Goal: Find specific page/section: Find specific page/section

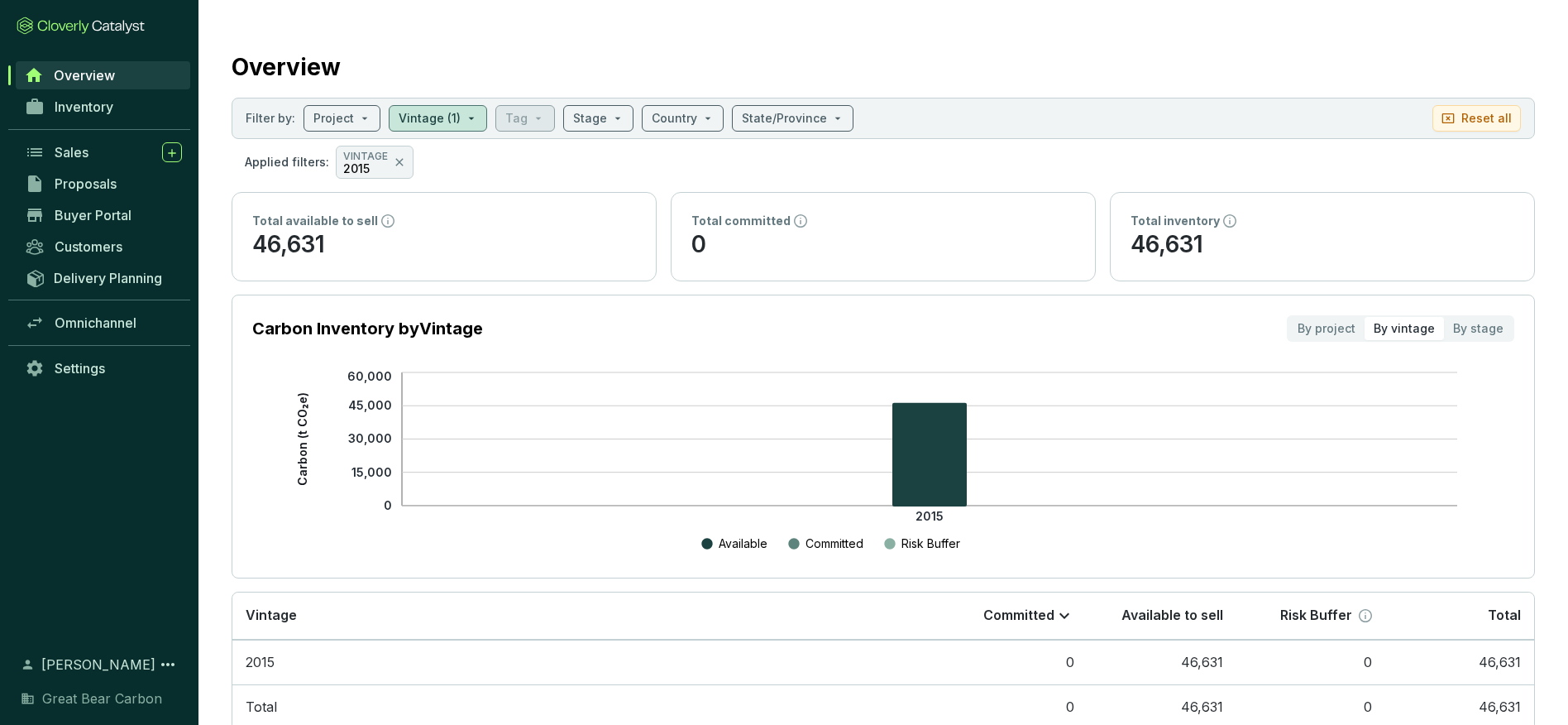
scroll to position [26, 0]
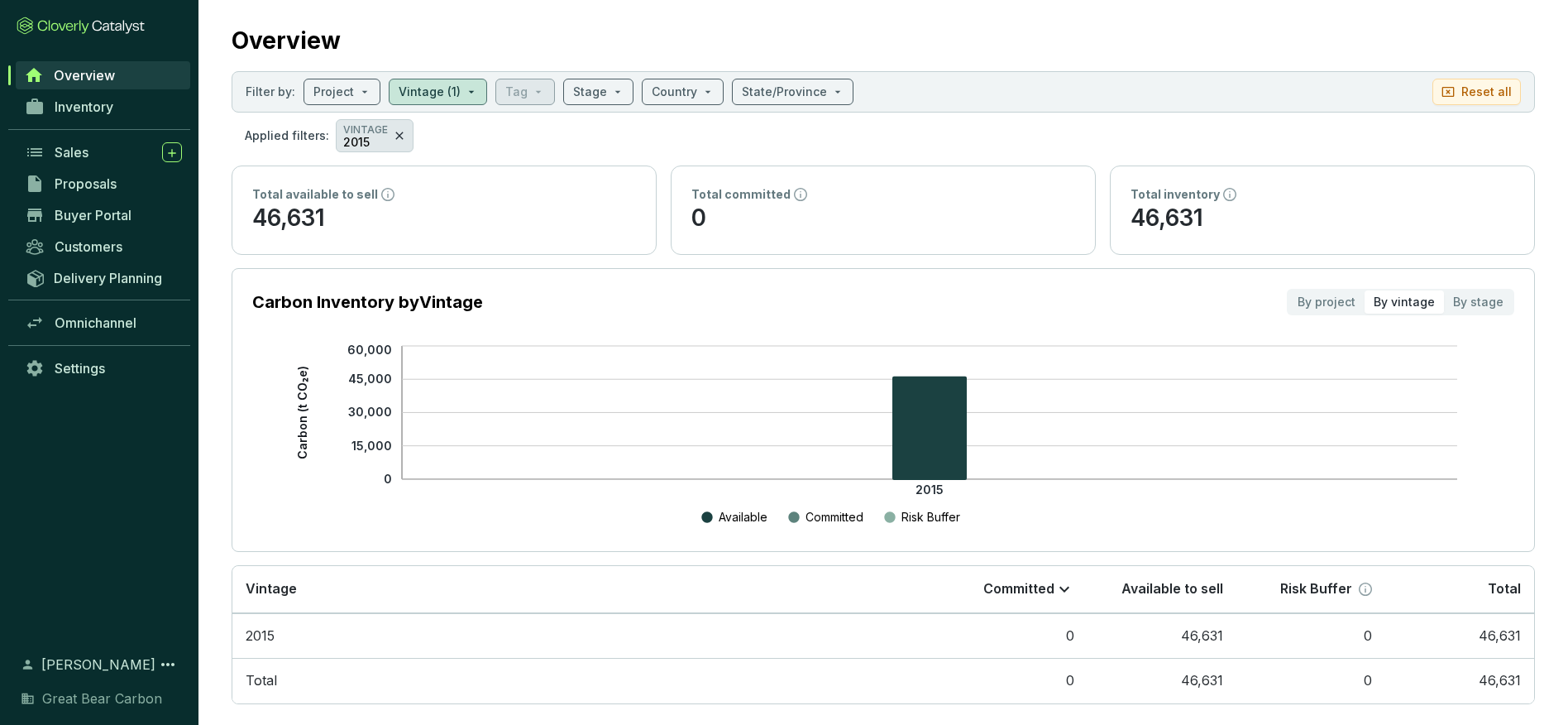
click at [398, 137] on icon at bounding box center [399, 136] width 14 height 20
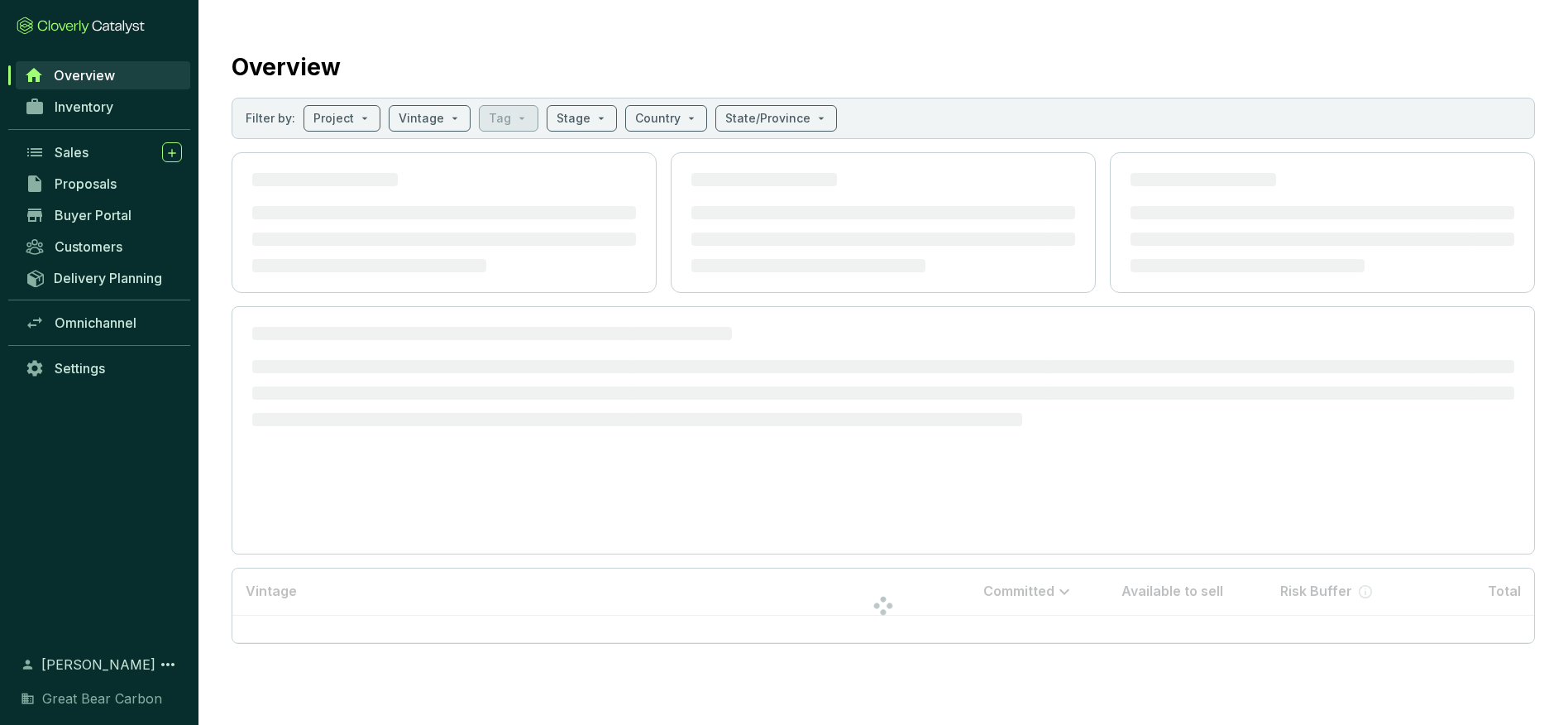
scroll to position [0, 0]
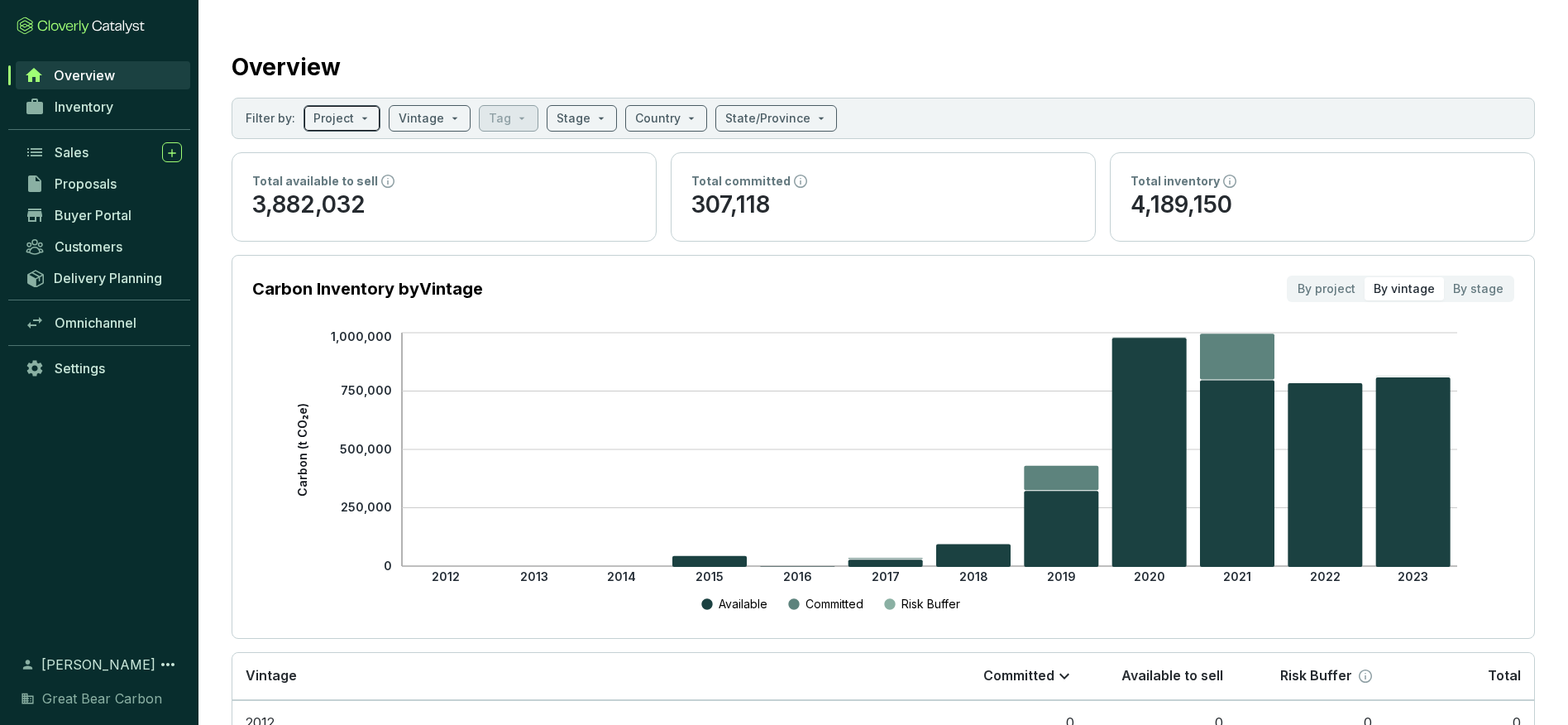
click at [341, 116] on input "search" at bounding box center [334, 117] width 41 height 25
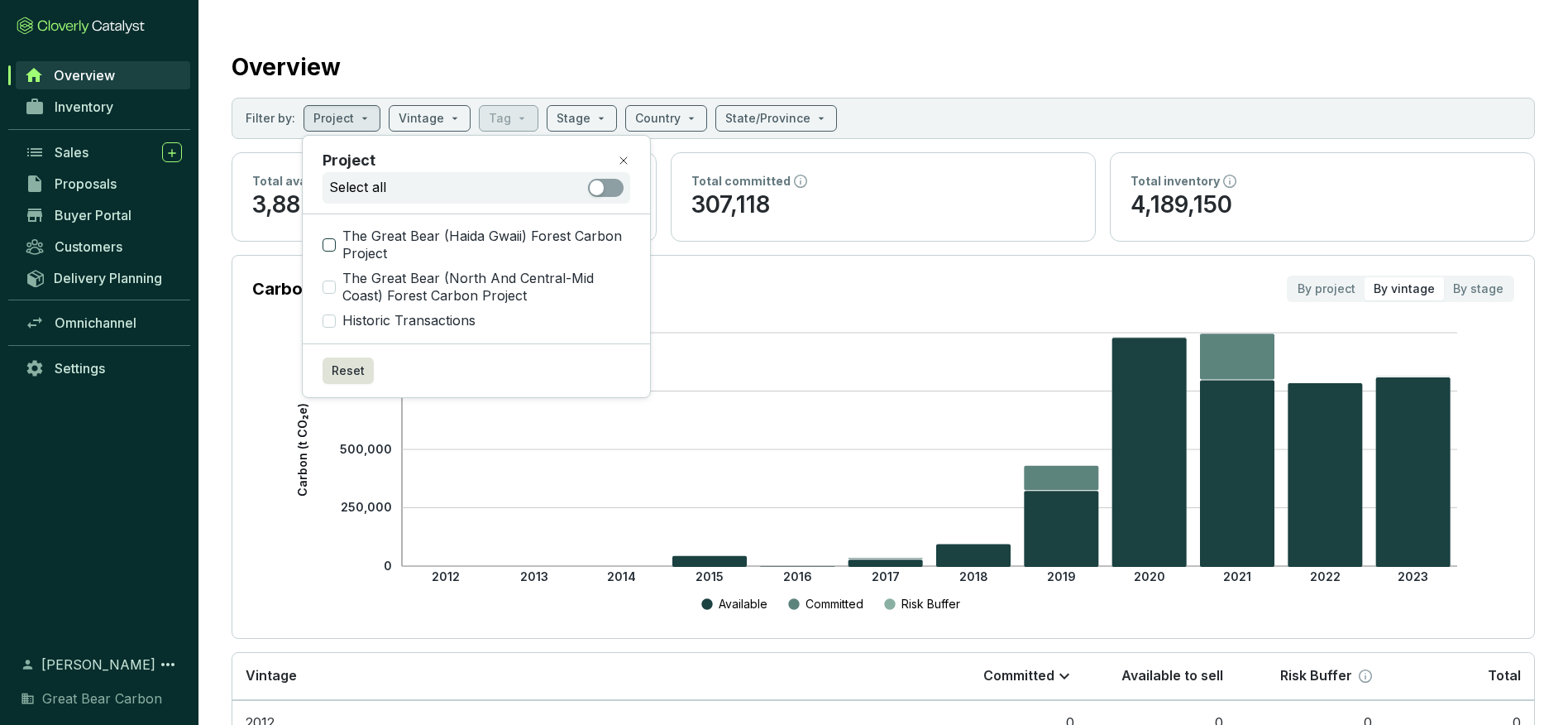
click at [334, 244] on input "The Great Bear (Haida Gwaii) Forest Carbon Project" at bounding box center [329, 245] width 14 height 14
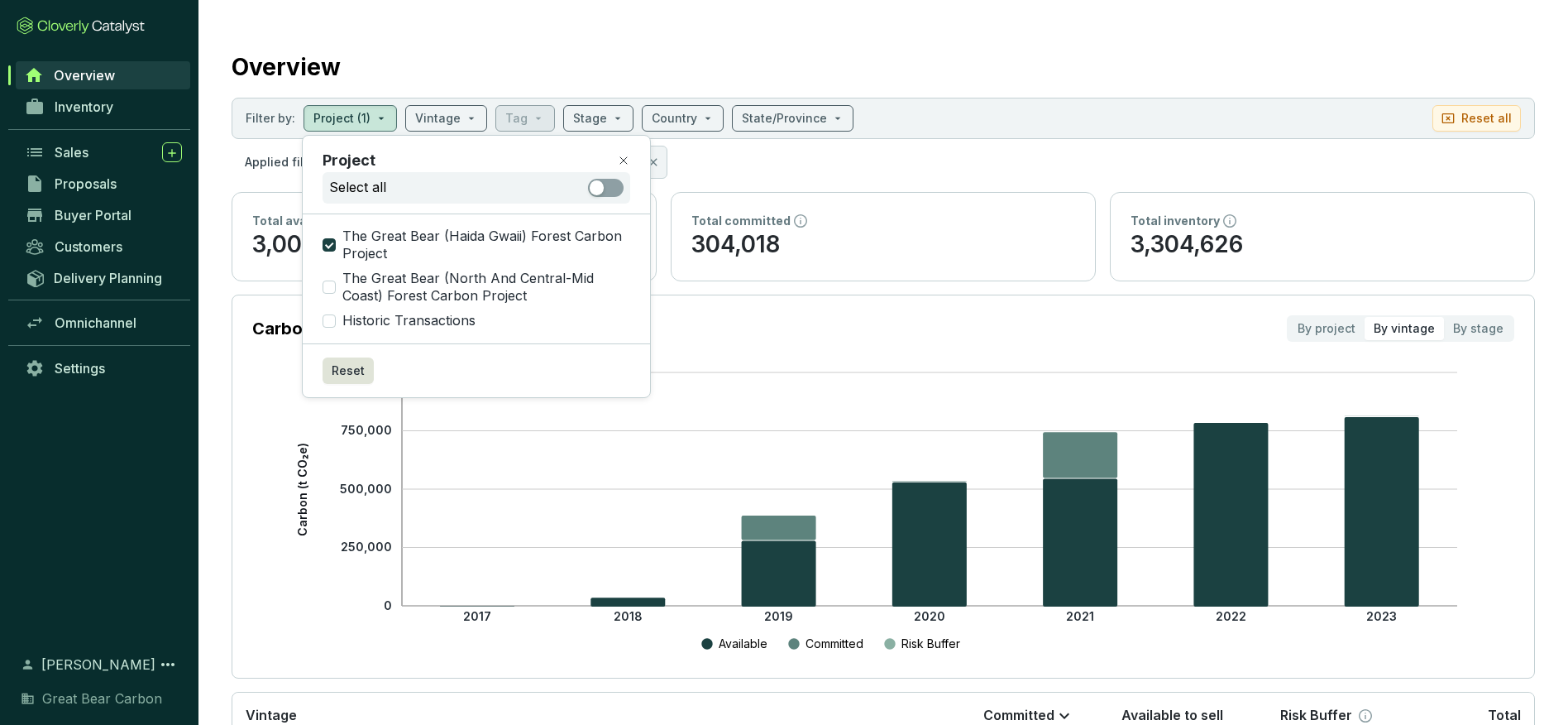
click at [454, 43] on div "Overview" at bounding box center [883, 63] width 1303 height 41
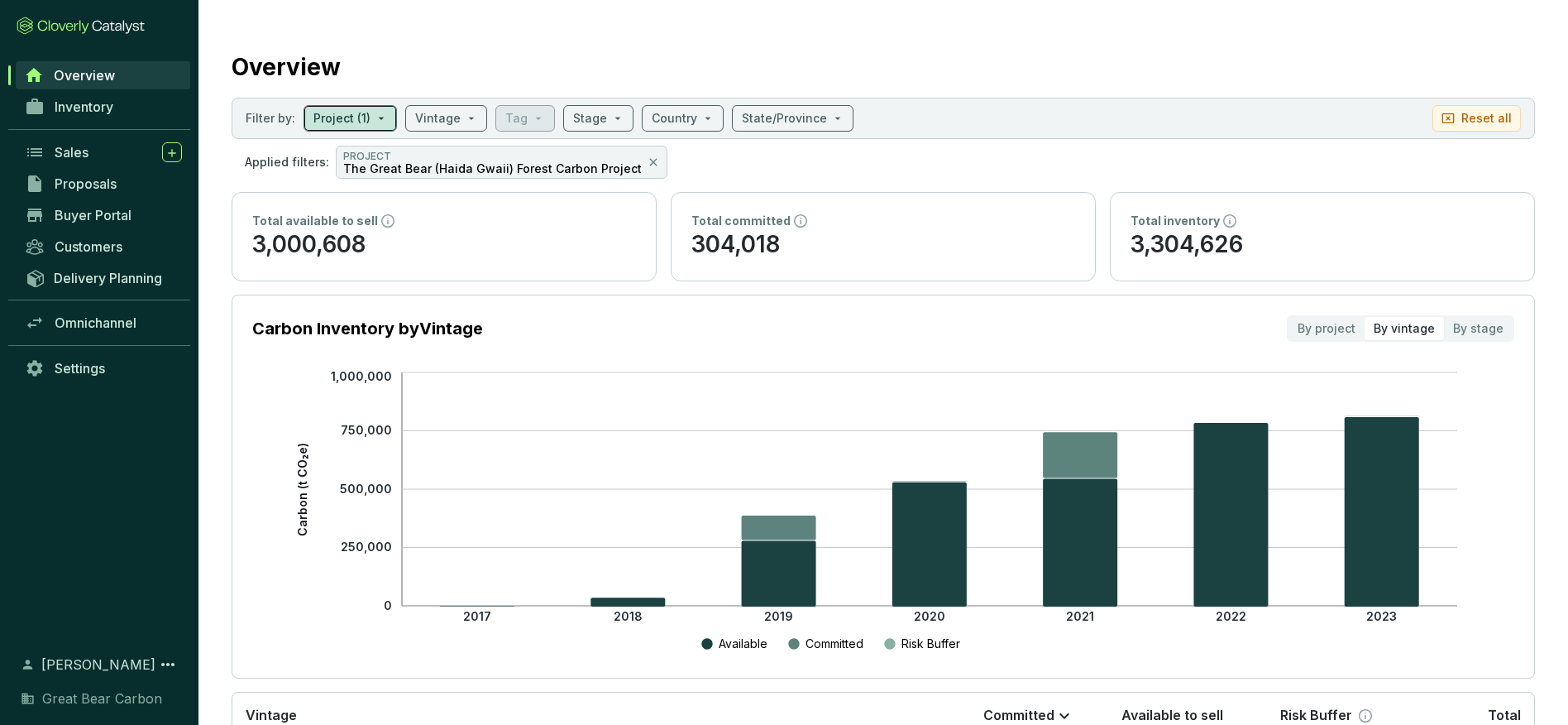
click at [378, 118] on span at bounding box center [350, 117] width 74 height 25
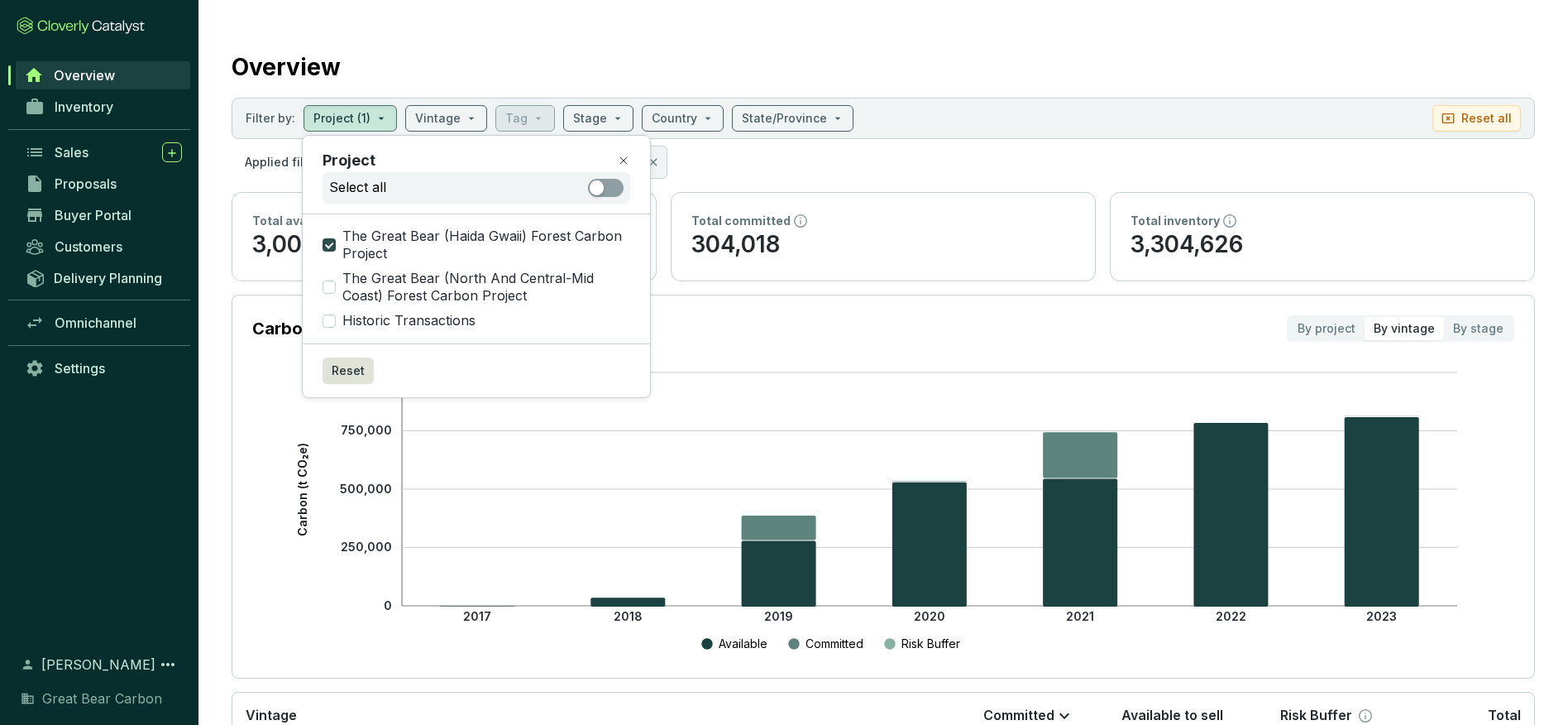
click at [331, 248] on input "The Great Bear (Haida Gwaii) Forest Carbon Project" at bounding box center [329, 245] width 14 height 14
checkbox input "false"
click at [331, 287] on input "The Great Bear (North And Central-Mid Coast) Forest Carbon Project" at bounding box center [329, 287] width 14 height 14
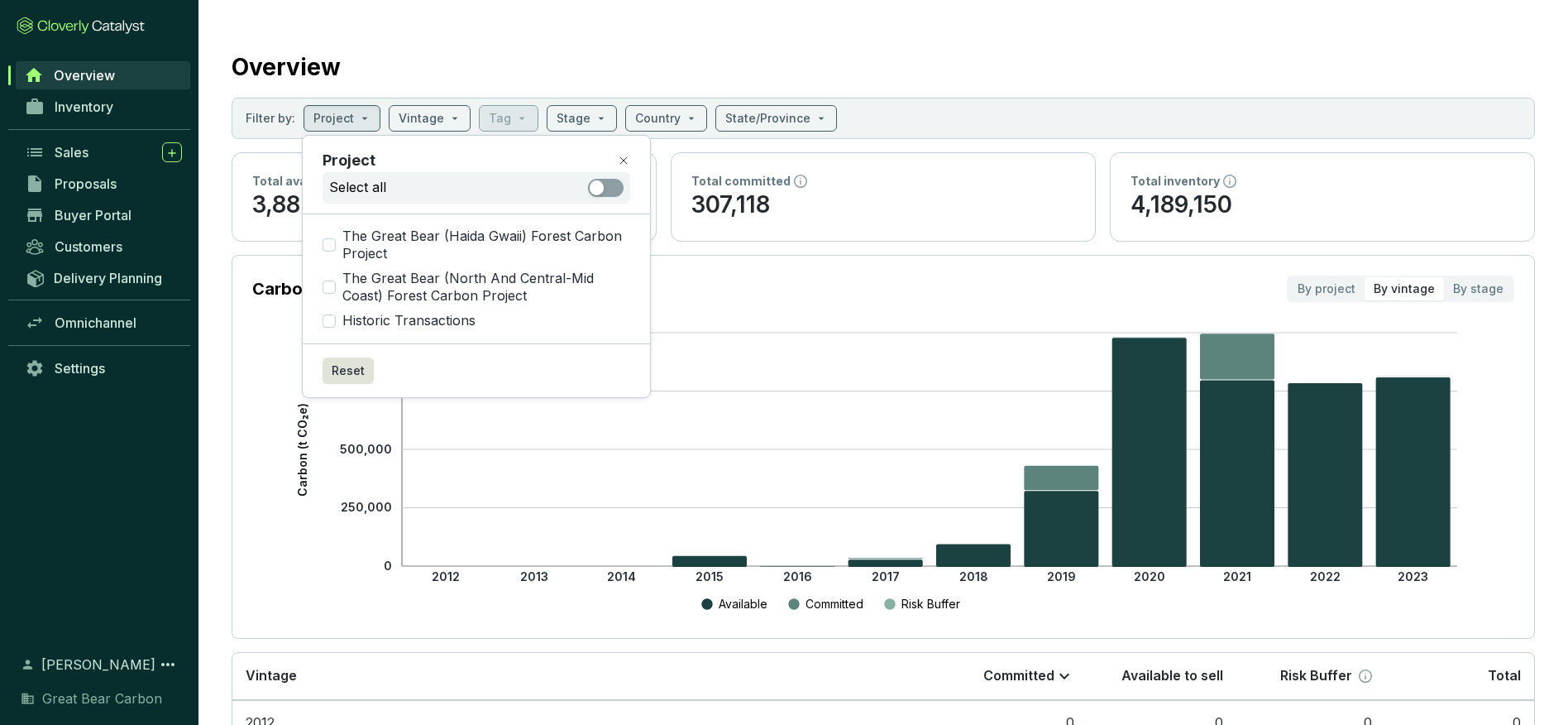
click at [329, 289] on p "Carbon Inventory by Vintage" at bounding box center [367, 288] width 231 height 23
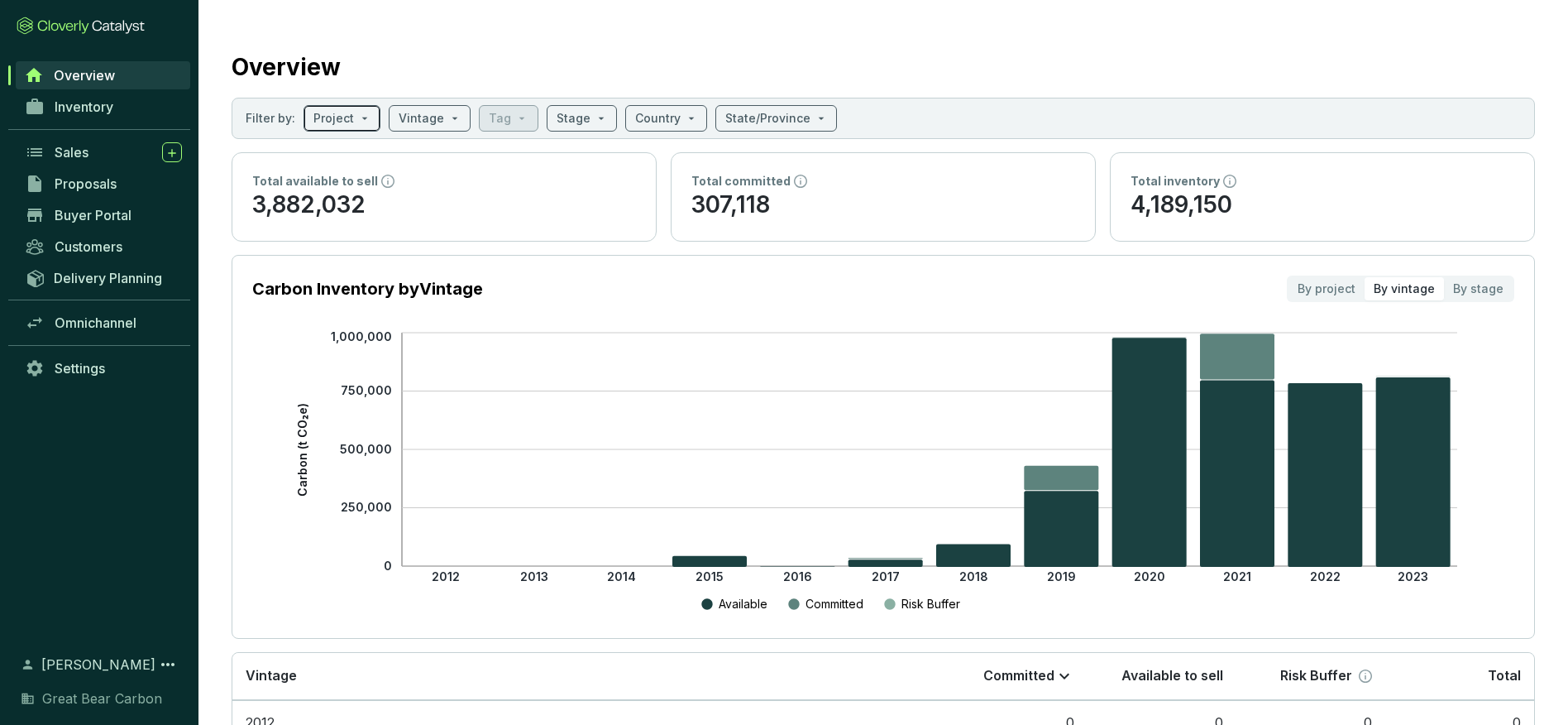
click at [357, 116] on span at bounding box center [342, 117] width 57 height 25
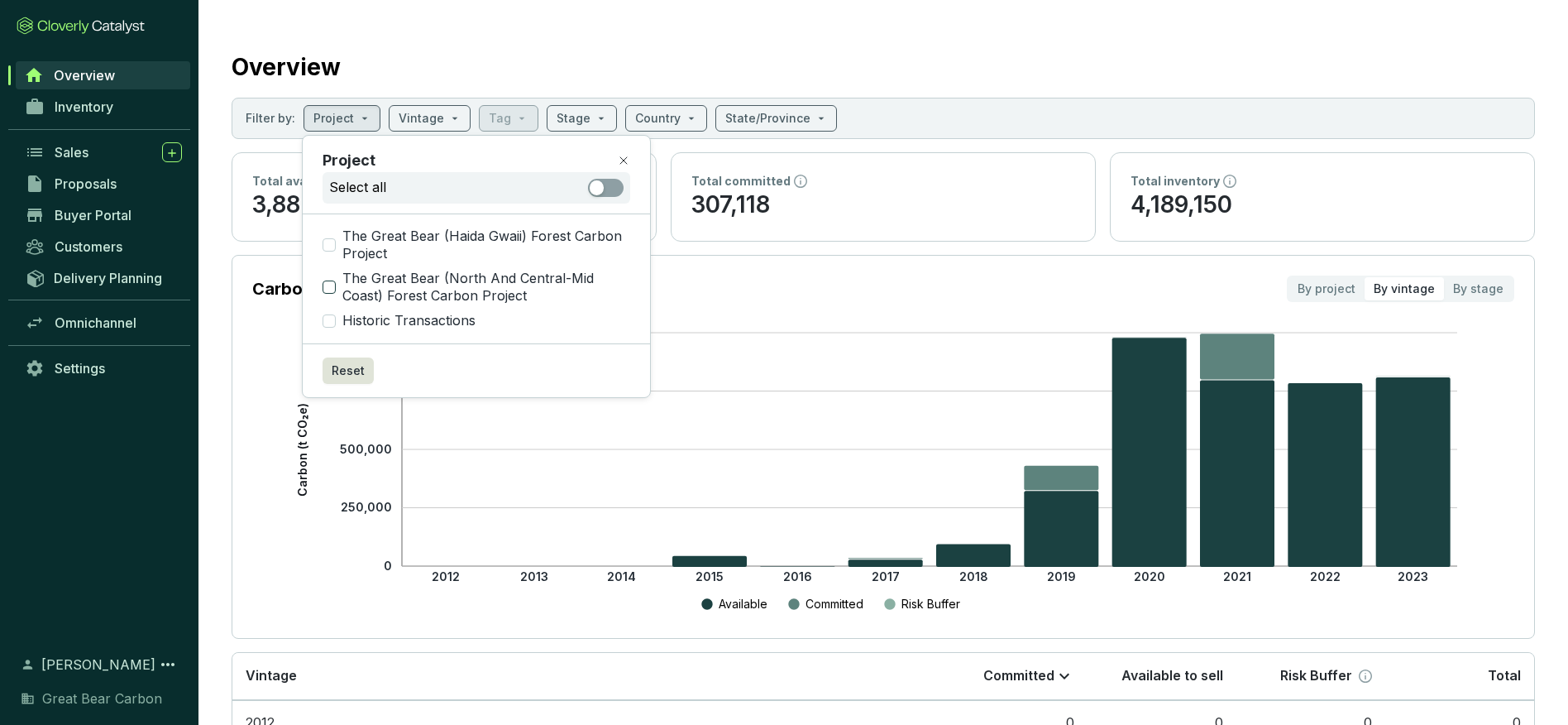
click at [333, 281] on input "The Great Bear (North And Central-Mid Coast) Forest Carbon Project" at bounding box center [329, 287] width 14 height 14
checkbox input "true"
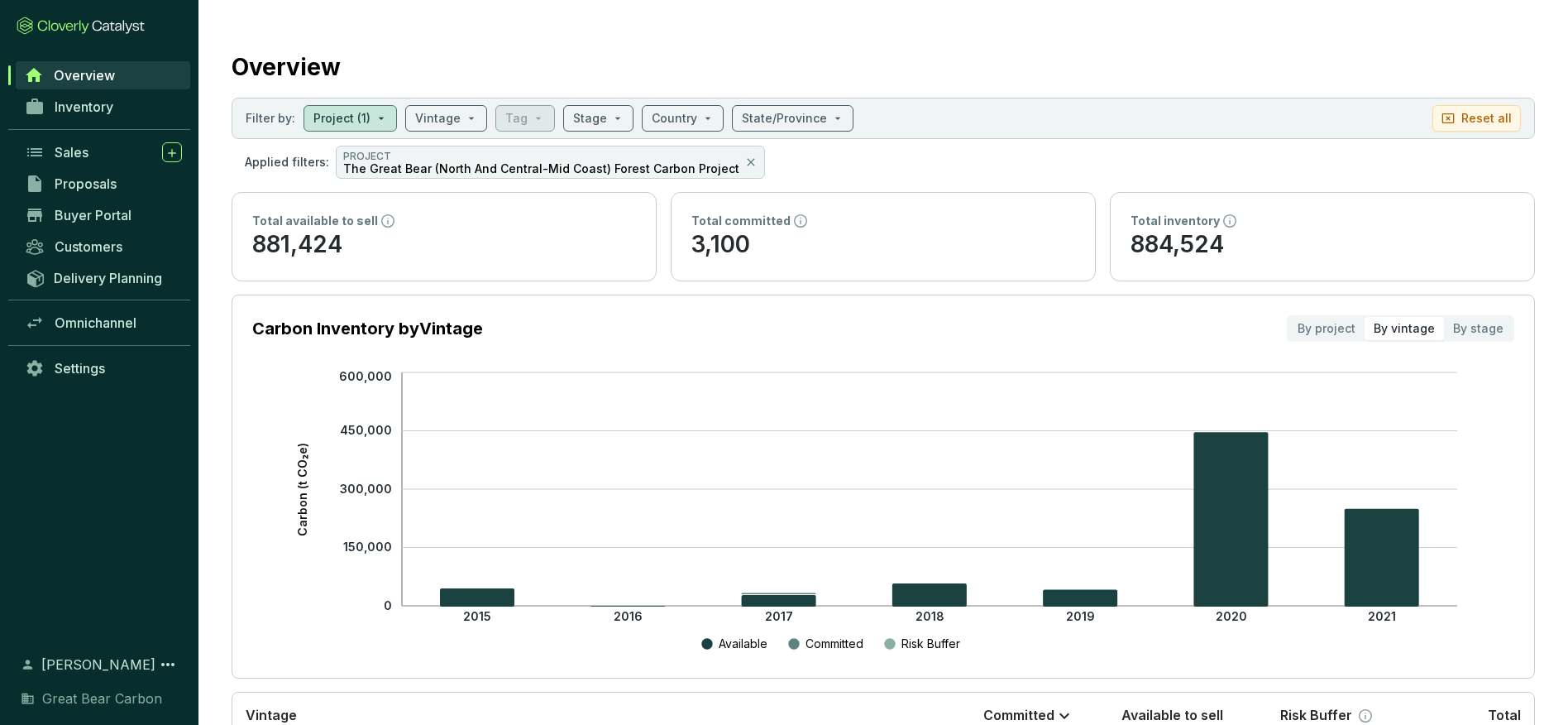
click at [1349, 454] on icon "2015 2016 2017 2018 2019 2020 2021 0 150,000 300,000 450,000 600,000 Carbon (t …" at bounding box center [830, 513] width 1262 height 289
click at [597, 116] on input "search" at bounding box center [589, 117] width 34 height 25
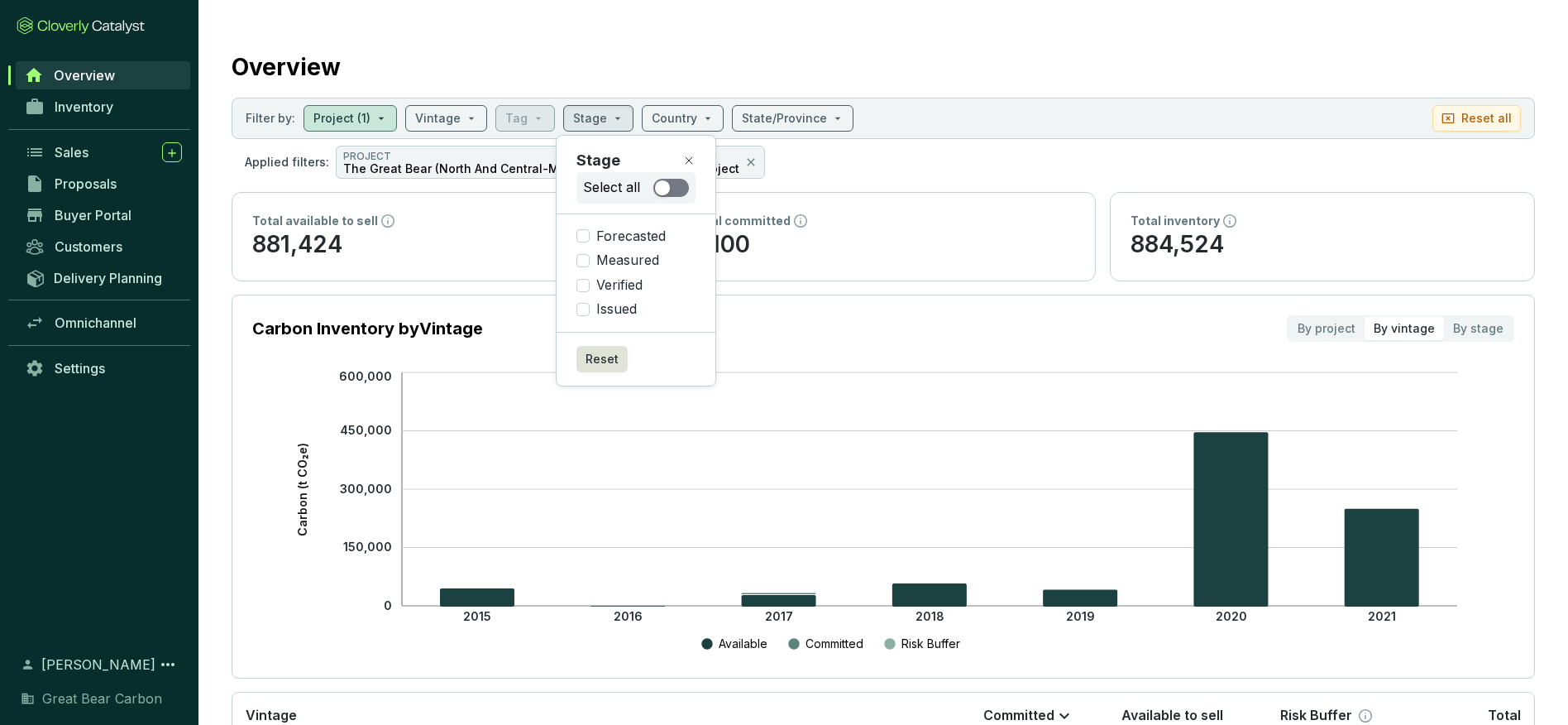
click at [659, 185] on div "button" at bounding box center [662, 187] width 15 height 15
checkbox input "true"
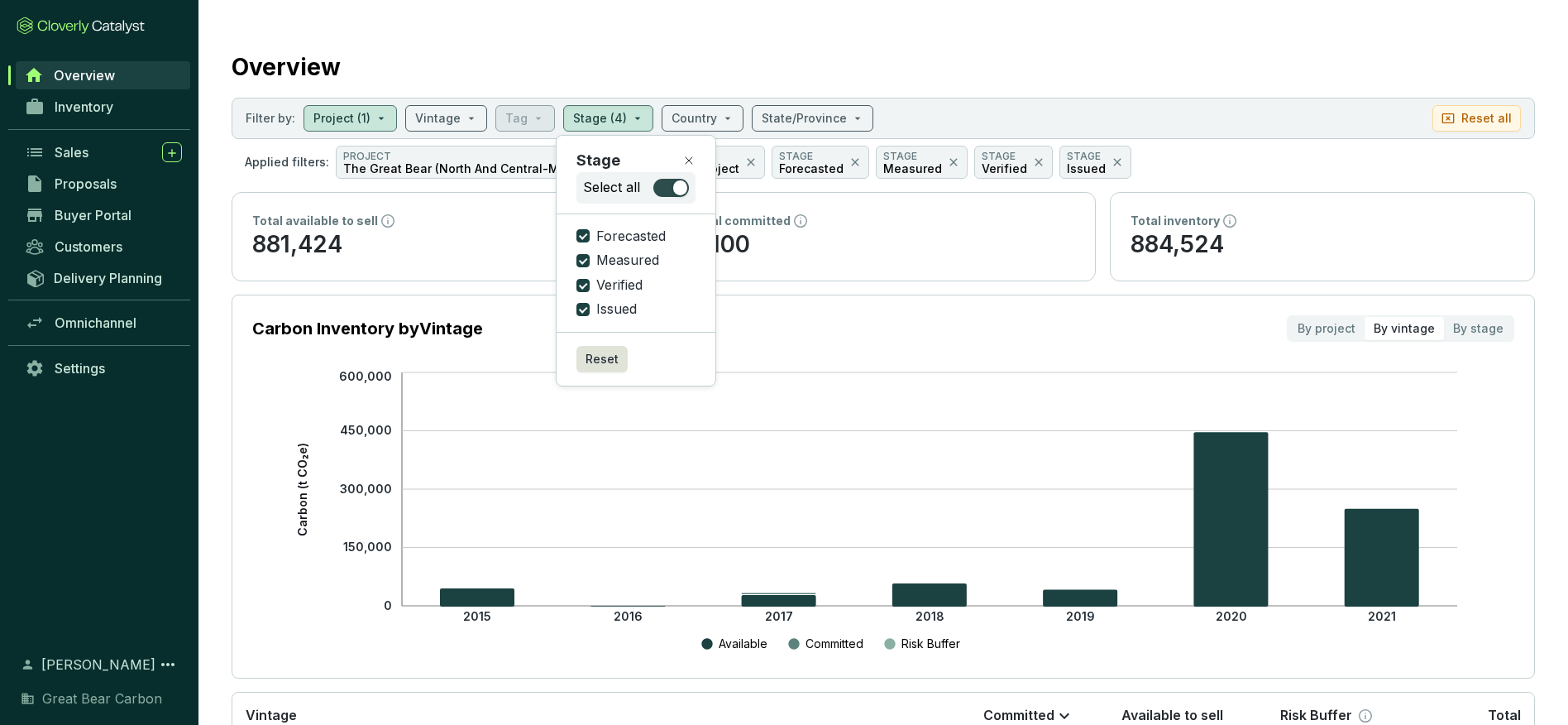
click at [673, 188] on div "button" at bounding box center [680, 187] width 15 height 15
checkbox input "false"
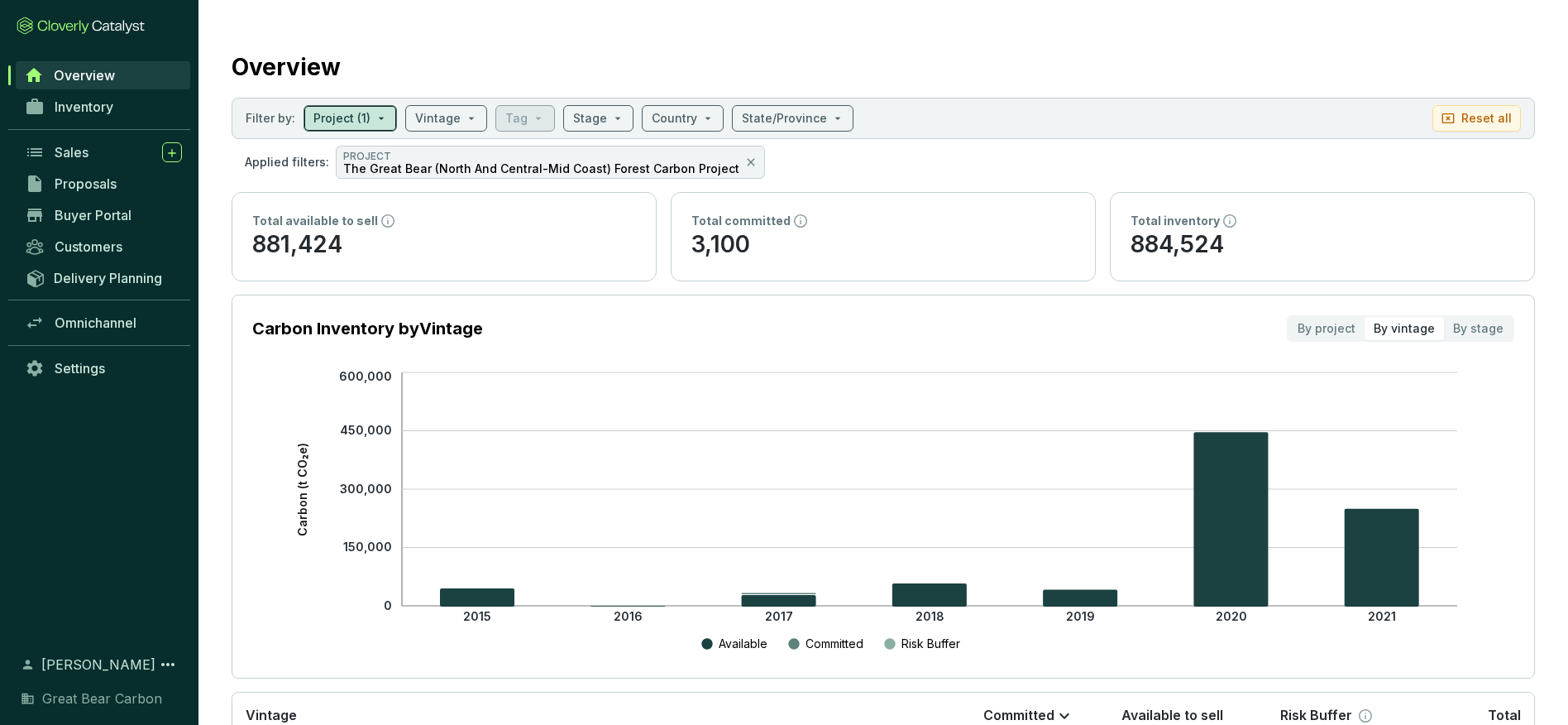
click at [372, 122] on span at bounding box center [350, 117] width 74 height 25
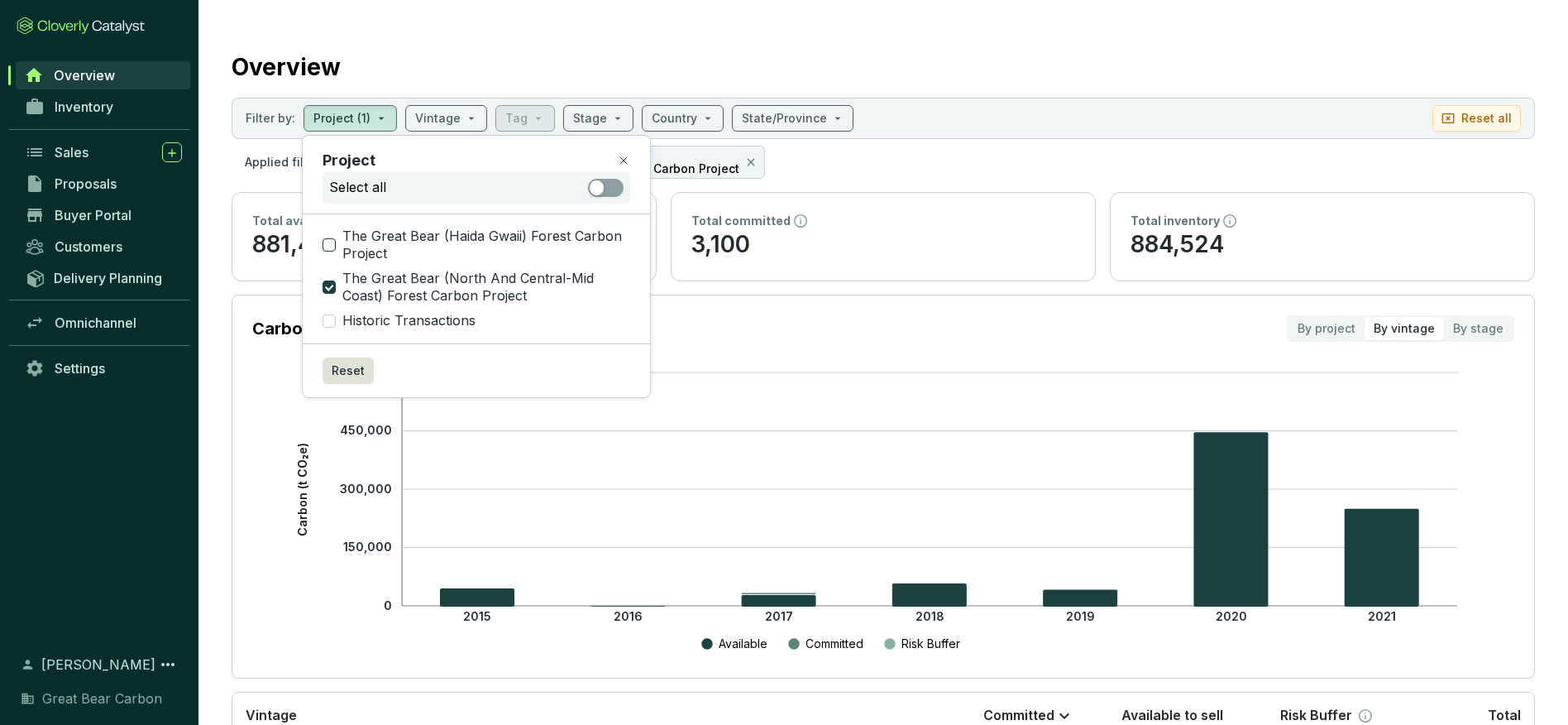
click at [328, 245] on input "The Great Bear (Haida Gwaii) Forest Carbon Project" at bounding box center [329, 245] width 14 height 14
checkbox input "true"
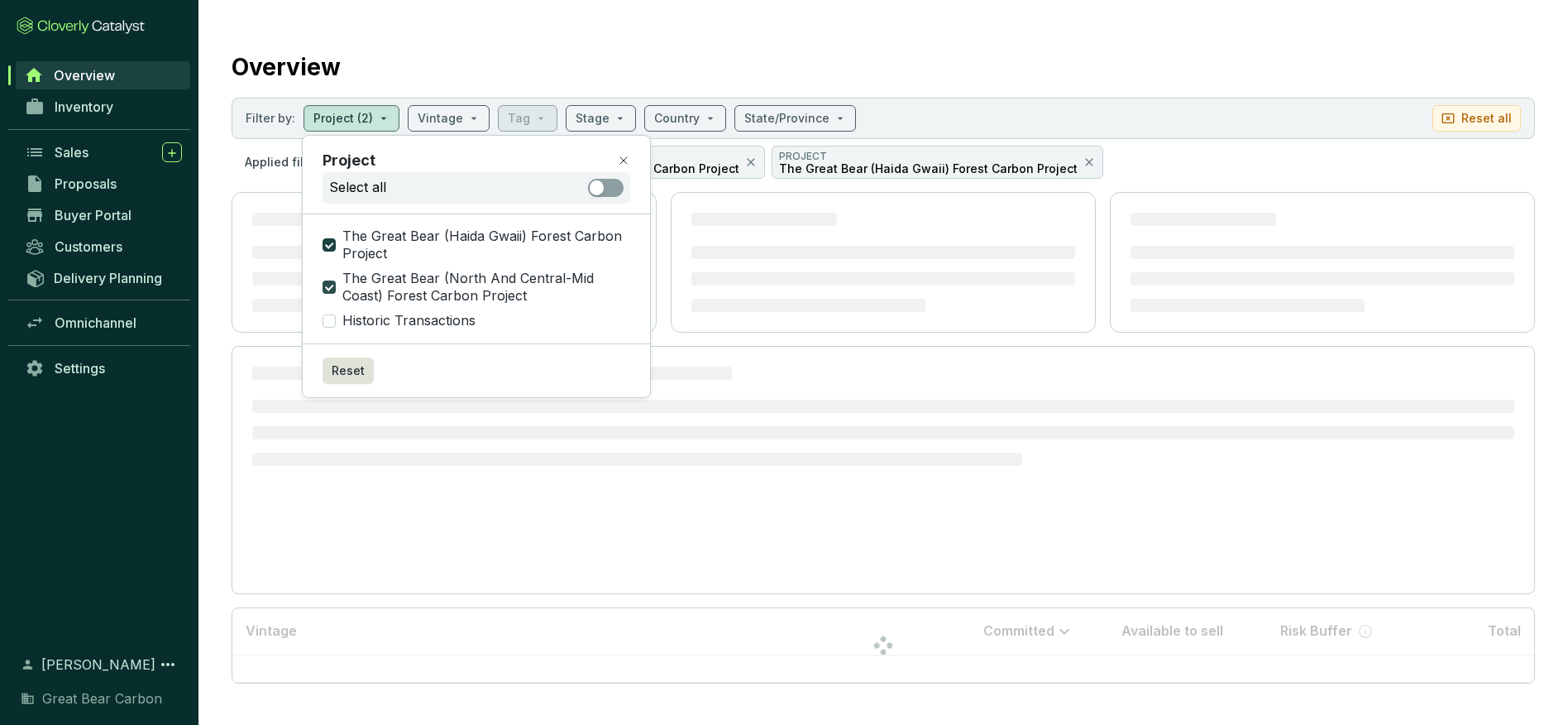
click at [328, 288] on input "The Great Bear (North And Central-Mid Coast) Forest Carbon Project" at bounding box center [329, 287] width 14 height 14
checkbox input "false"
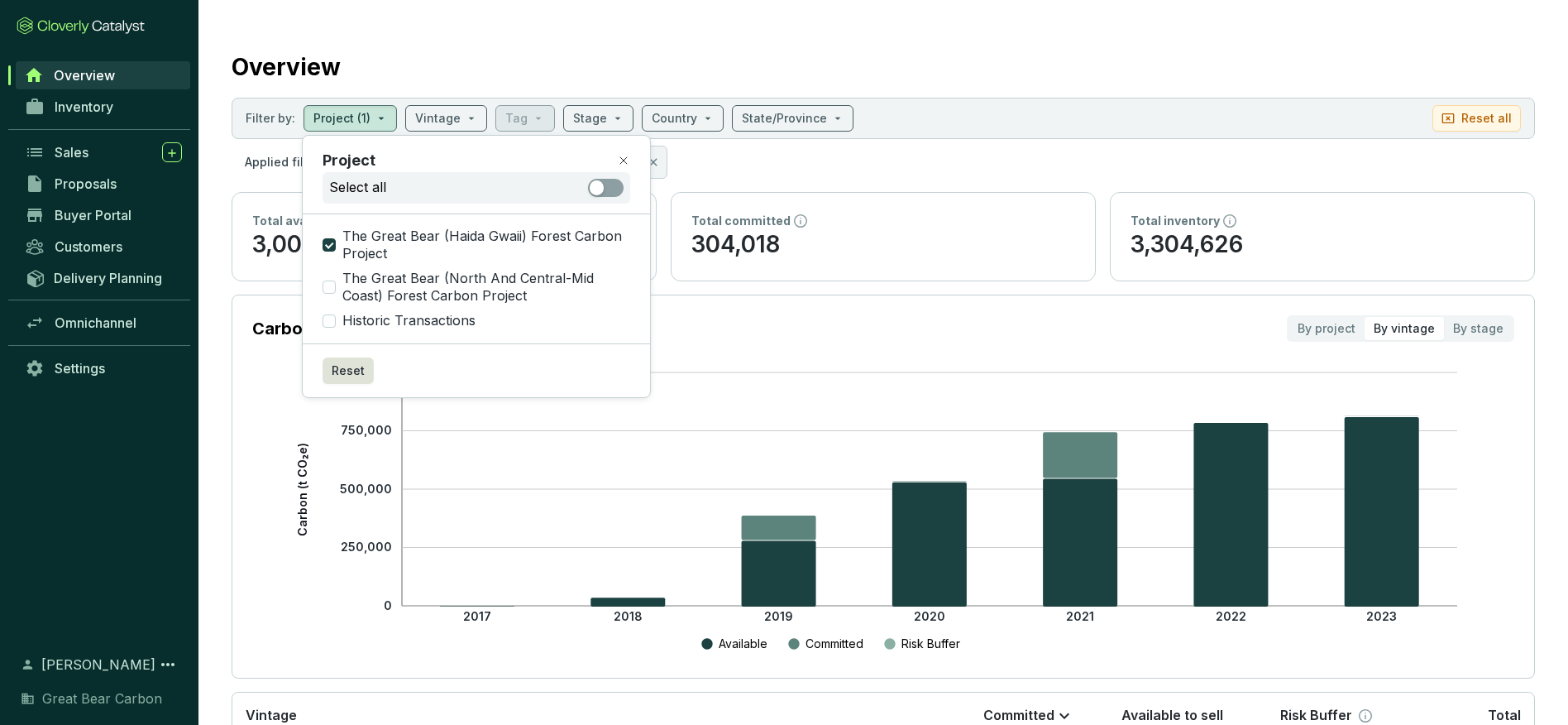
click at [744, 490] on icon "2017 2018 2019 2020 2021 2022 2023 0 250,000 500,000 750,000 1,000,000 Carbon (…" at bounding box center [830, 513] width 1262 height 289
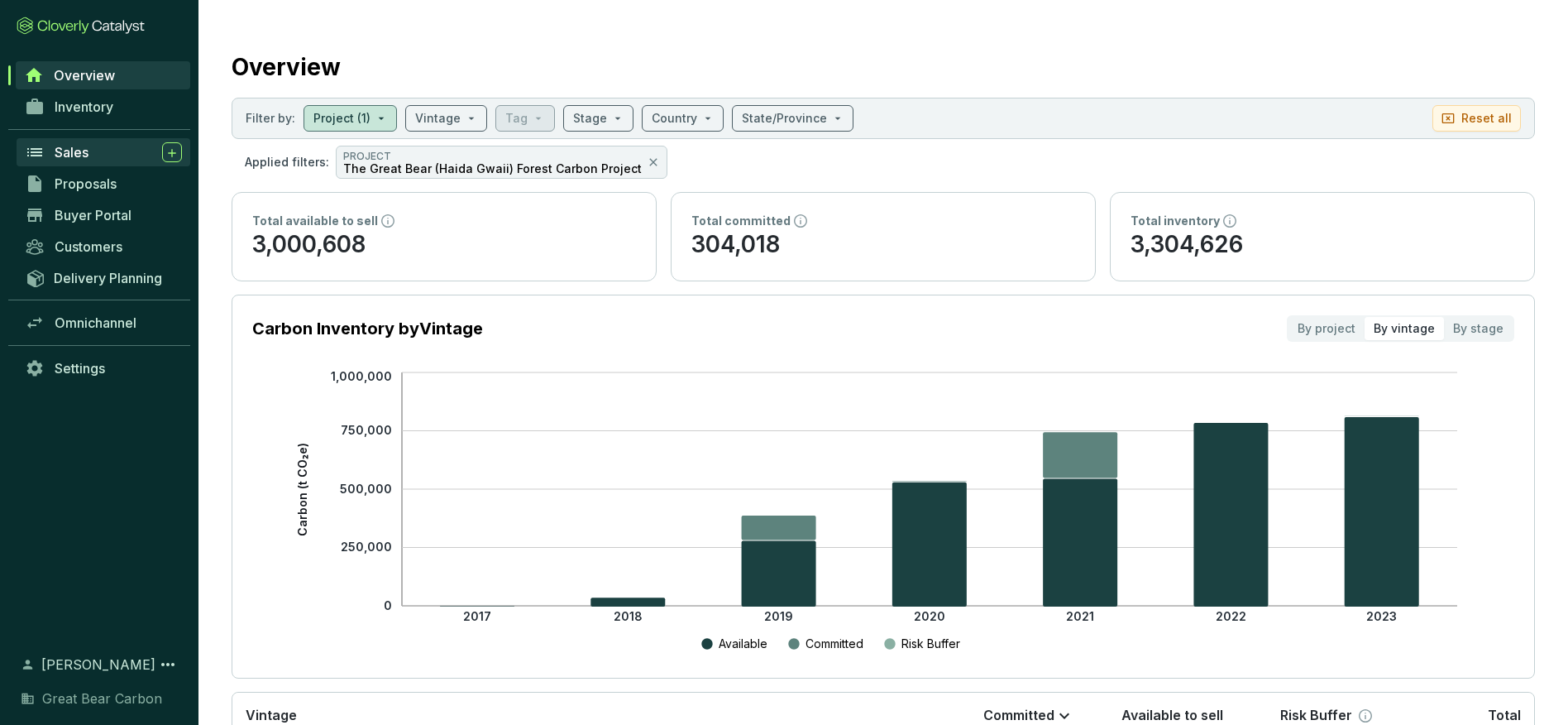
click at [94, 148] on div "Sales" at bounding box center [118, 152] width 127 height 20
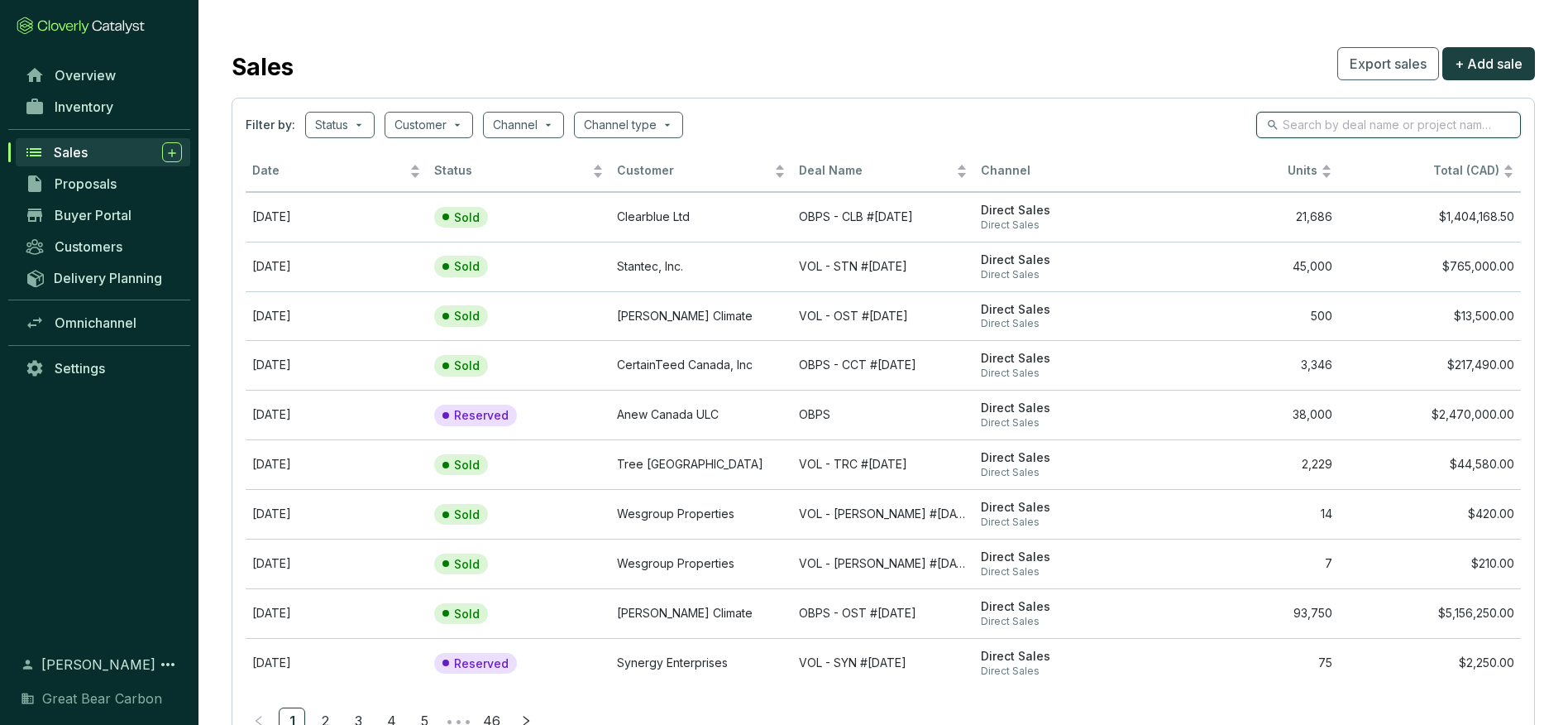
click at [1377, 126] on input "search" at bounding box center [1389, 125] width 214 height 18
click at [548, 126] on span at bounding box center [523, 125] width 61 height 25
click at [548, 126] on span at bounding box center [523, 125] width 61 height 25
click at [661, 126] on span at bounding box center [628, 125] width 89 height 25
click at [433, 126] on input "search" at bounding box center [420, 125] width 52 height 25
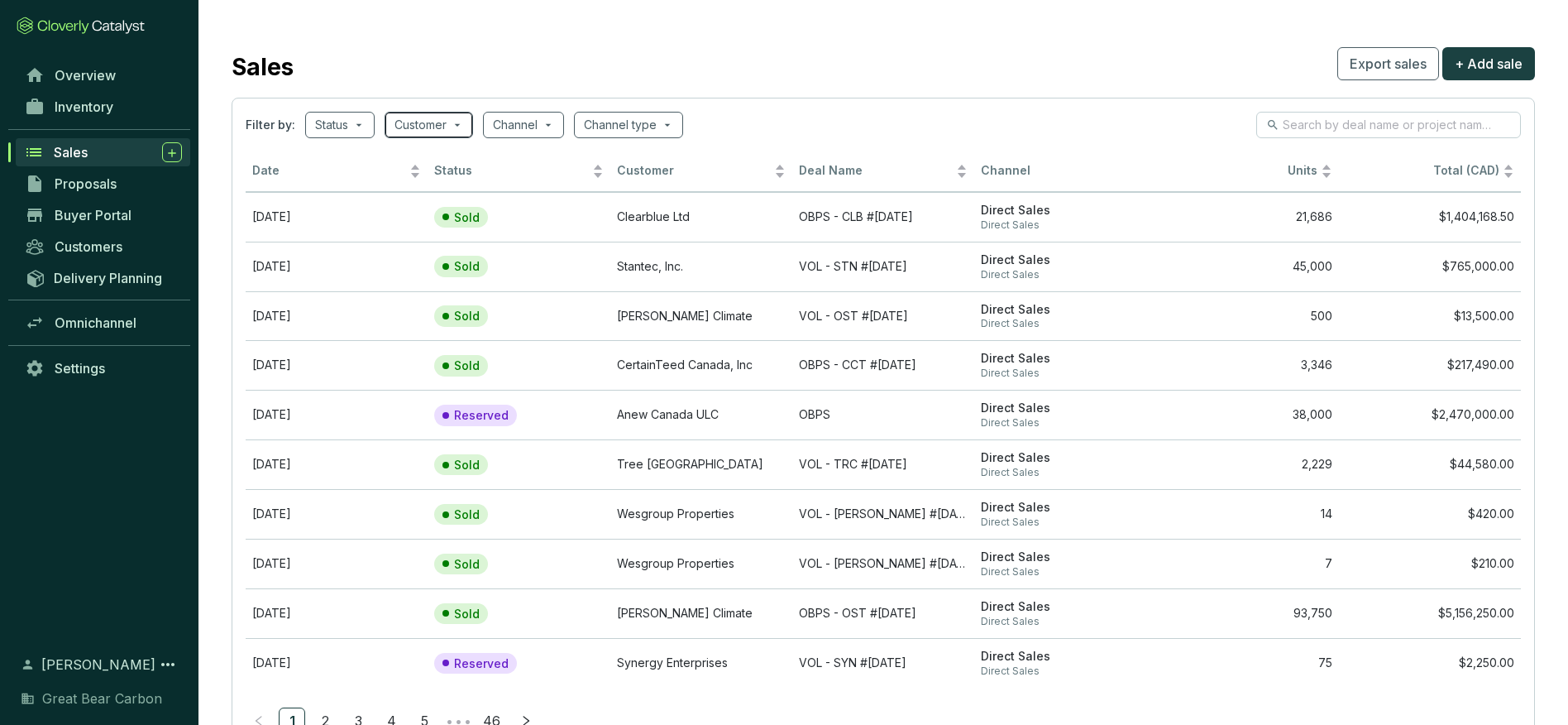
click at [435, 125] on input "search" at bounding box center [420, 125] width 52 height 25
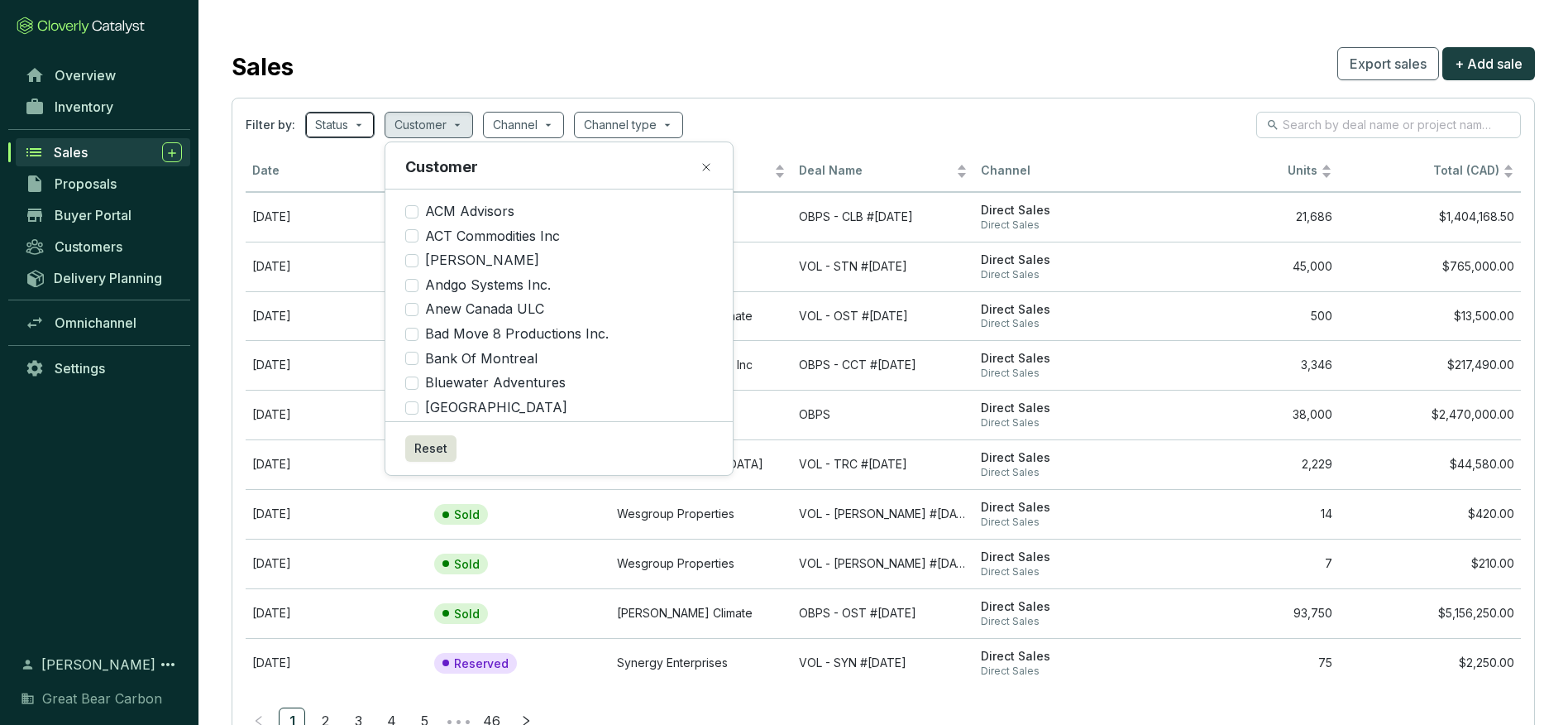
click at [349, 121] on span at bounding box center [339, 125] width 50 height 25
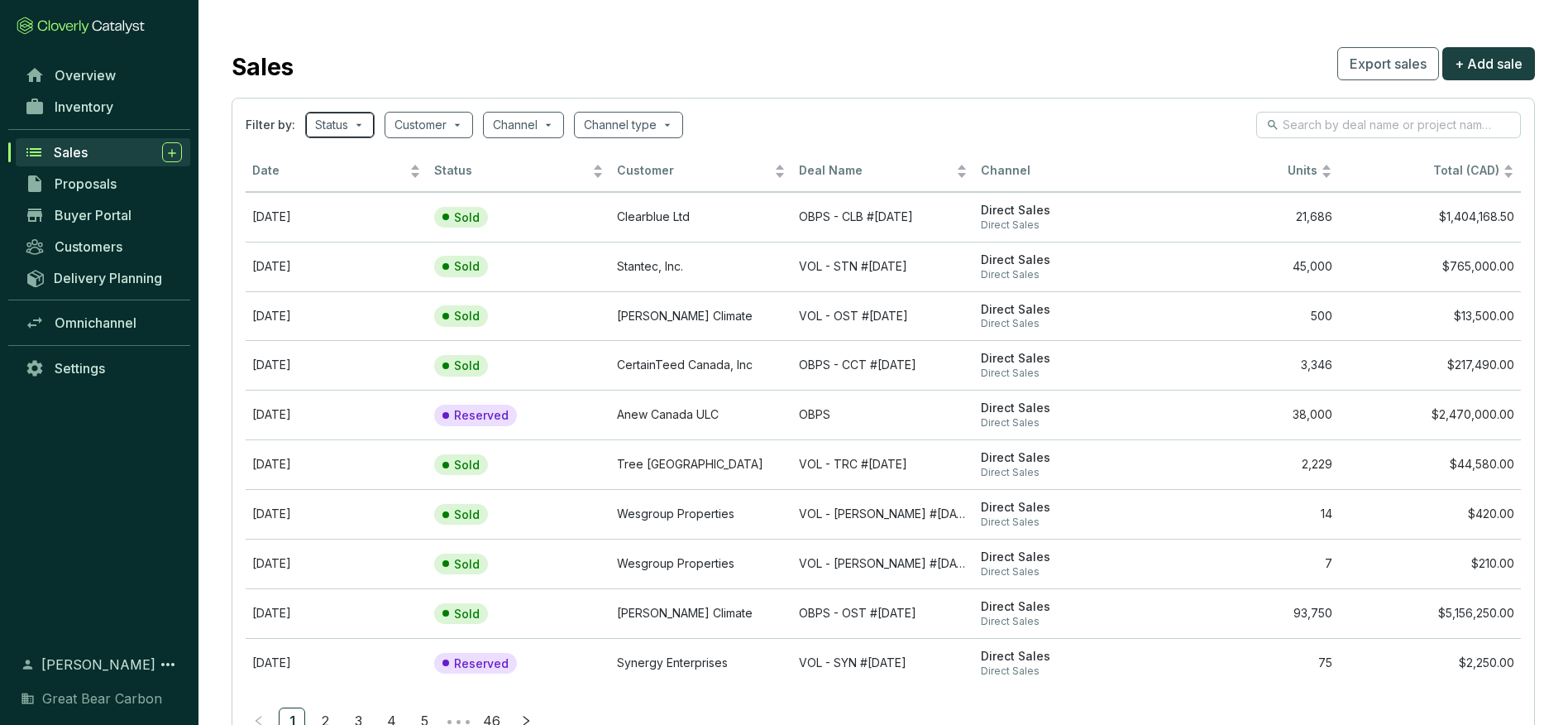
click at [350, 120] on span at bounding box center [339, 125] width 50 height 25
click at [726, 116] on div "Filter by: Status Customer Channel Channel type" at bounding box center [883, 125] width 1275 height 26
click at [1306, 170] on span "Units" at bounding box center [1240, 170] width 154 height 15
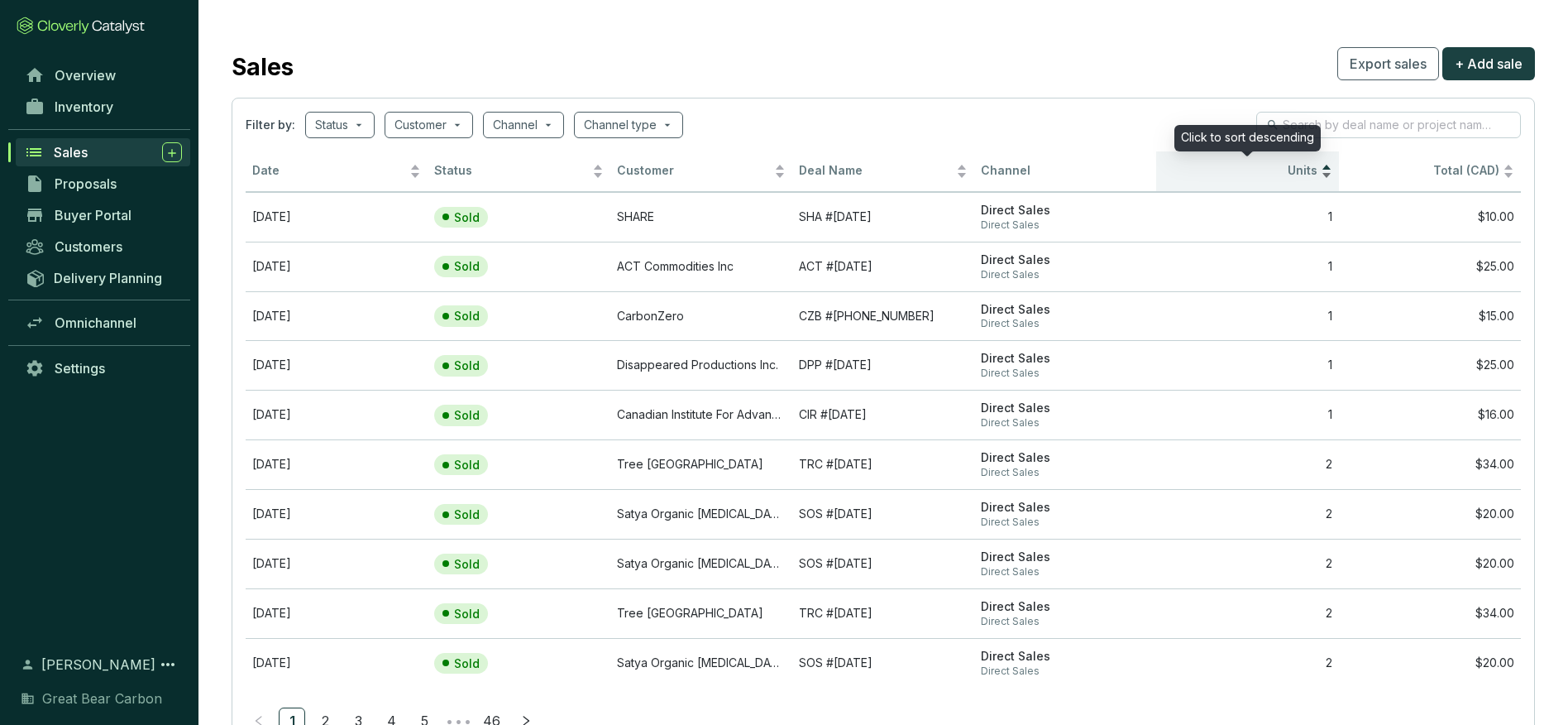
click at [1303, 161] on div "Units" at bounding box center [1248, 171] width 169 height 20
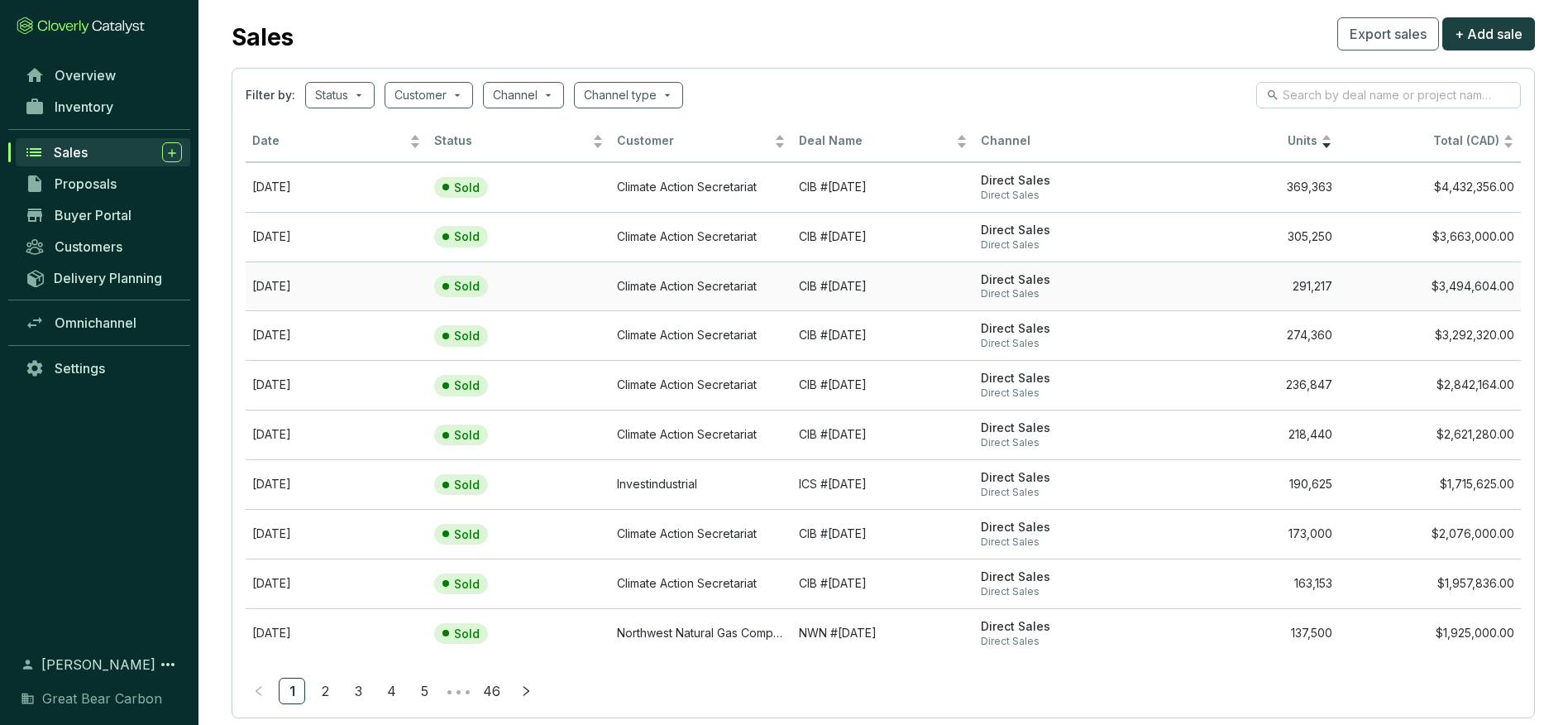
scroll to position [66, 0]
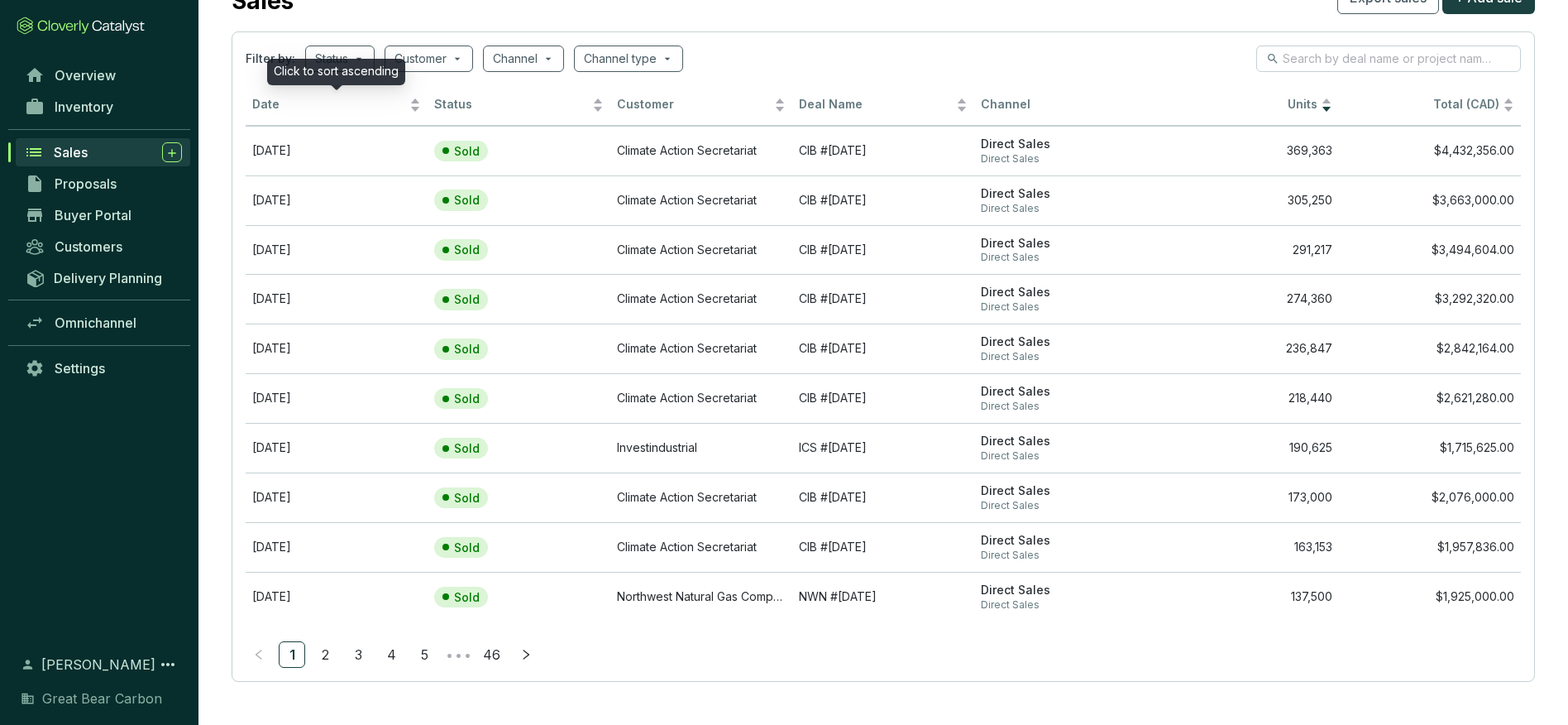
click at [273, 96] on span "Date" at bounding box center [328, 104] width 154 height 15
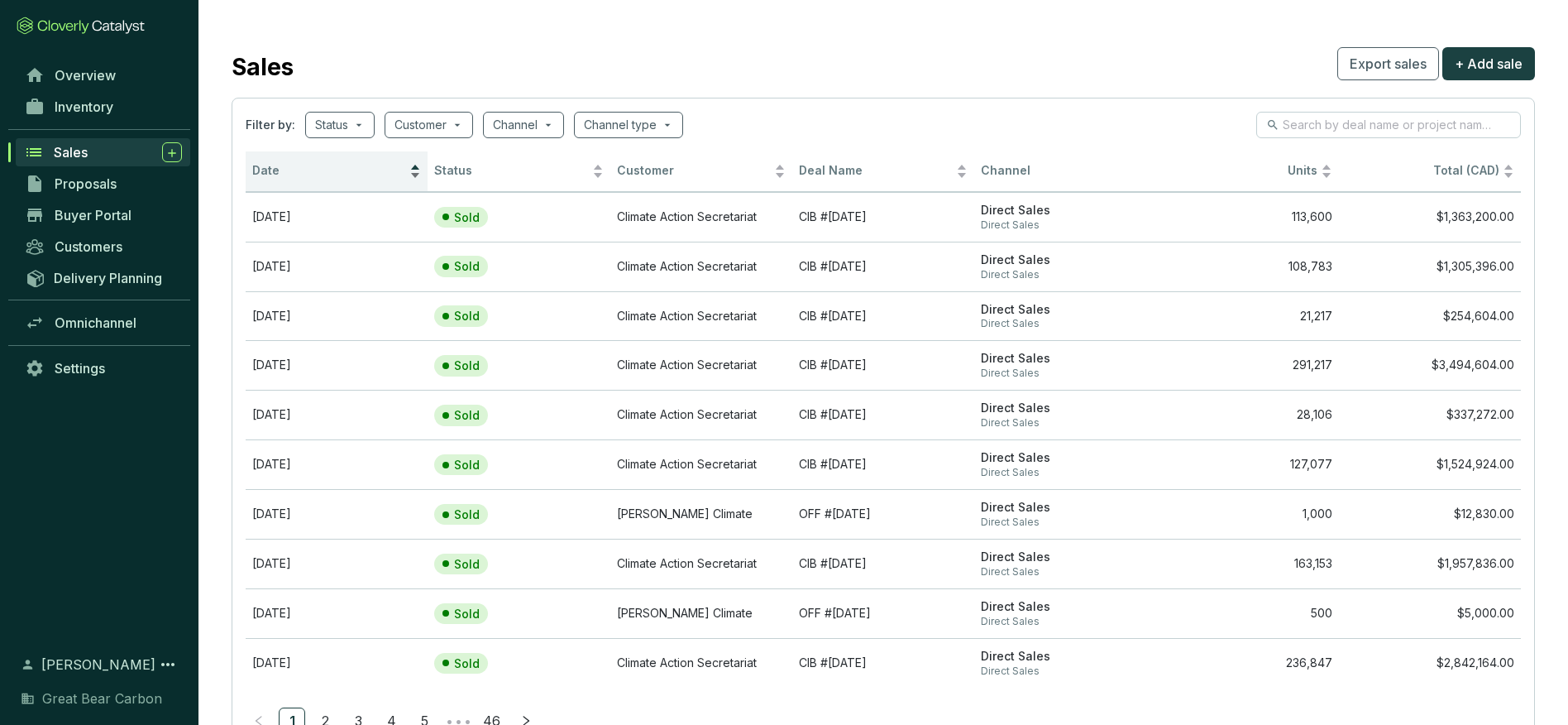
click at [260, 163] on span "Date" at bounding box center [328, 170] width 154 height 15
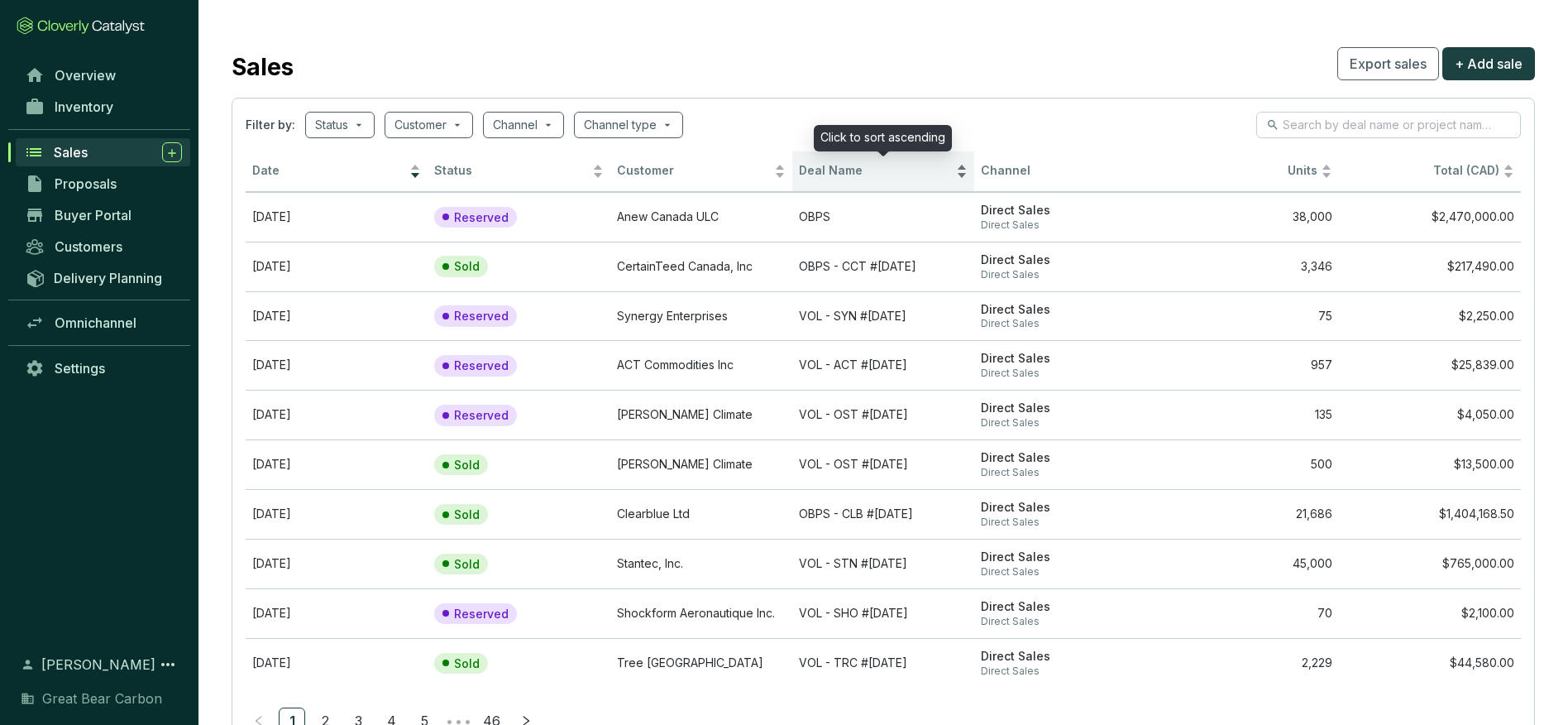
click at [886, 161] on div "Deal Name" at bounding box center [883, 171] width 169 height 20
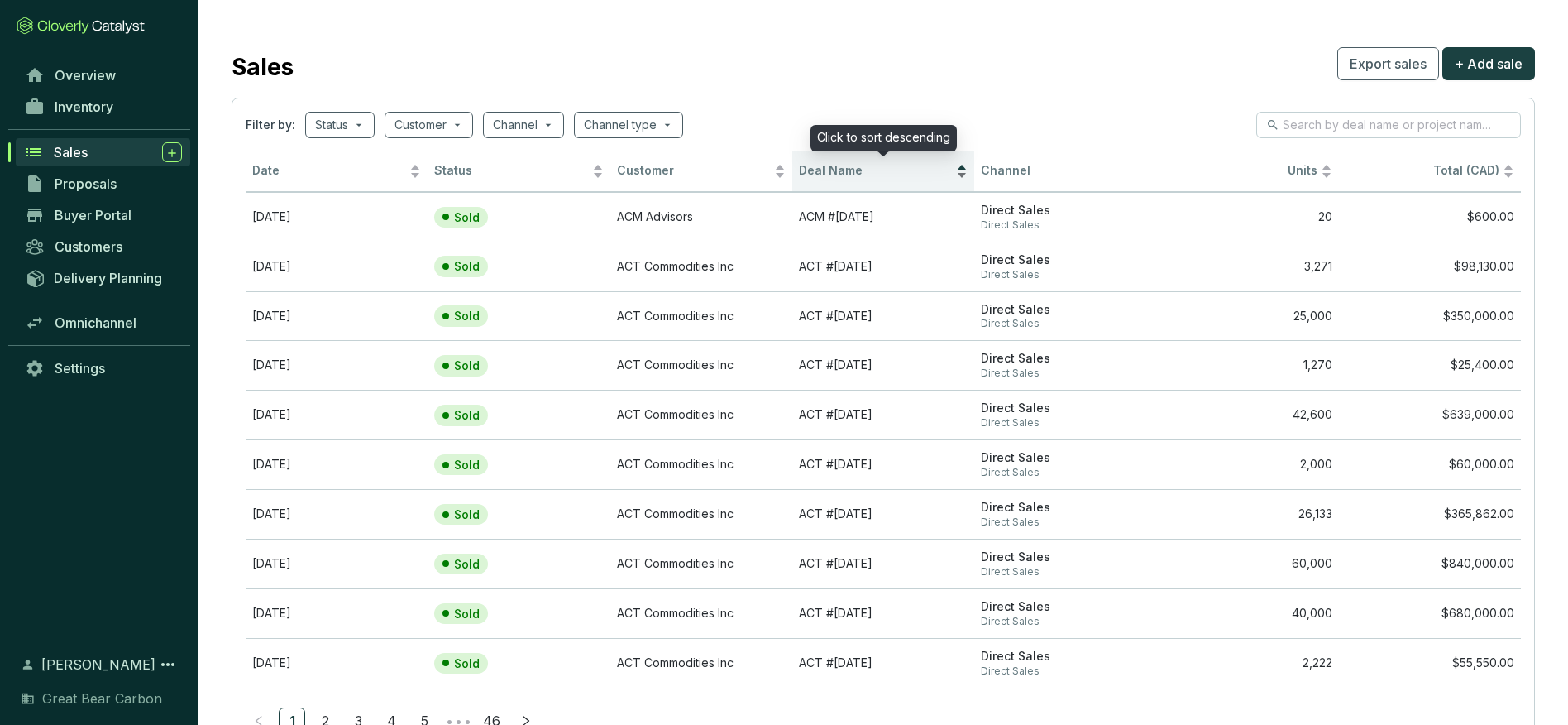
click at [842, 177] on span "Deal Name" at bounding box center [875, 170] width 154 height 15
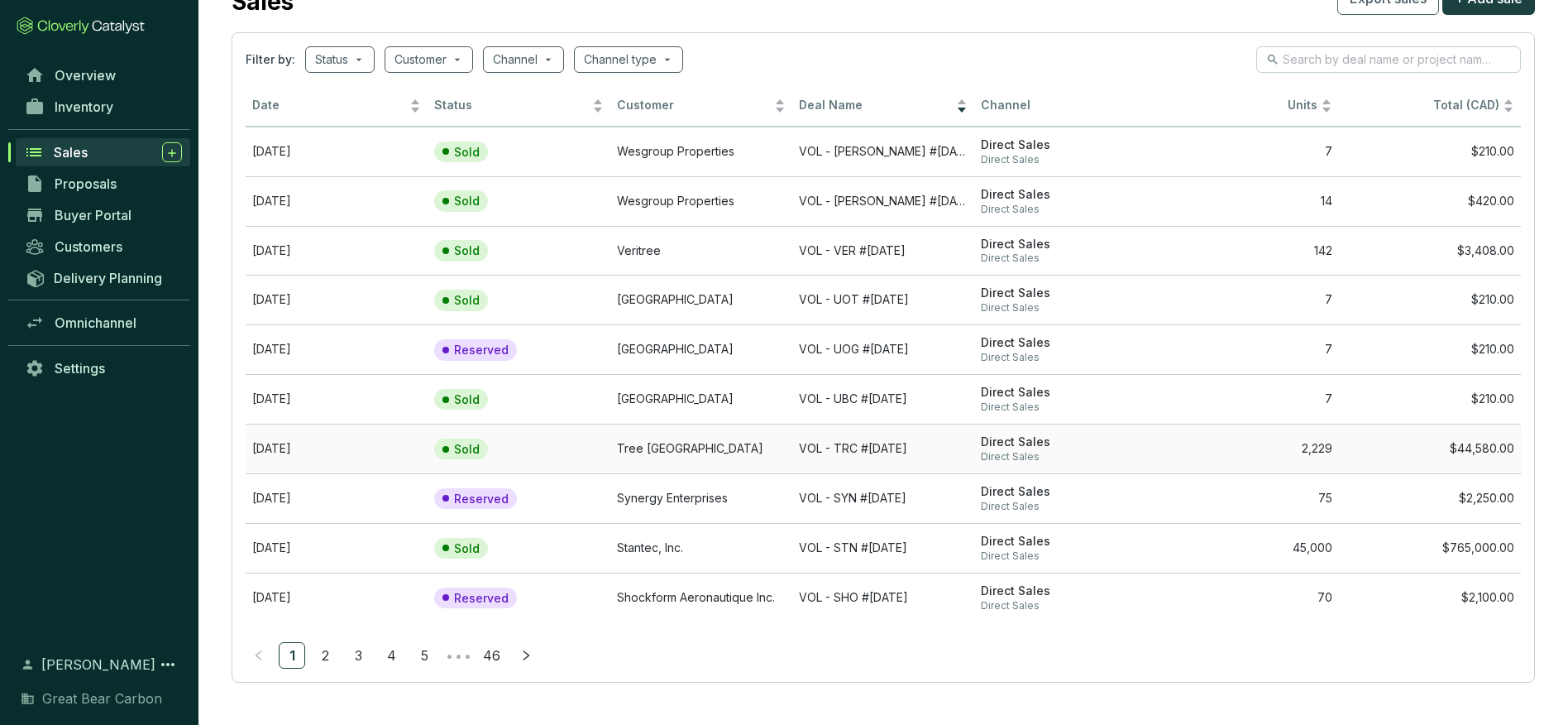
scroll to position [66, 0]
click at [324, 653] on link "2" at bounding box center [325, 654] width 25 height 25
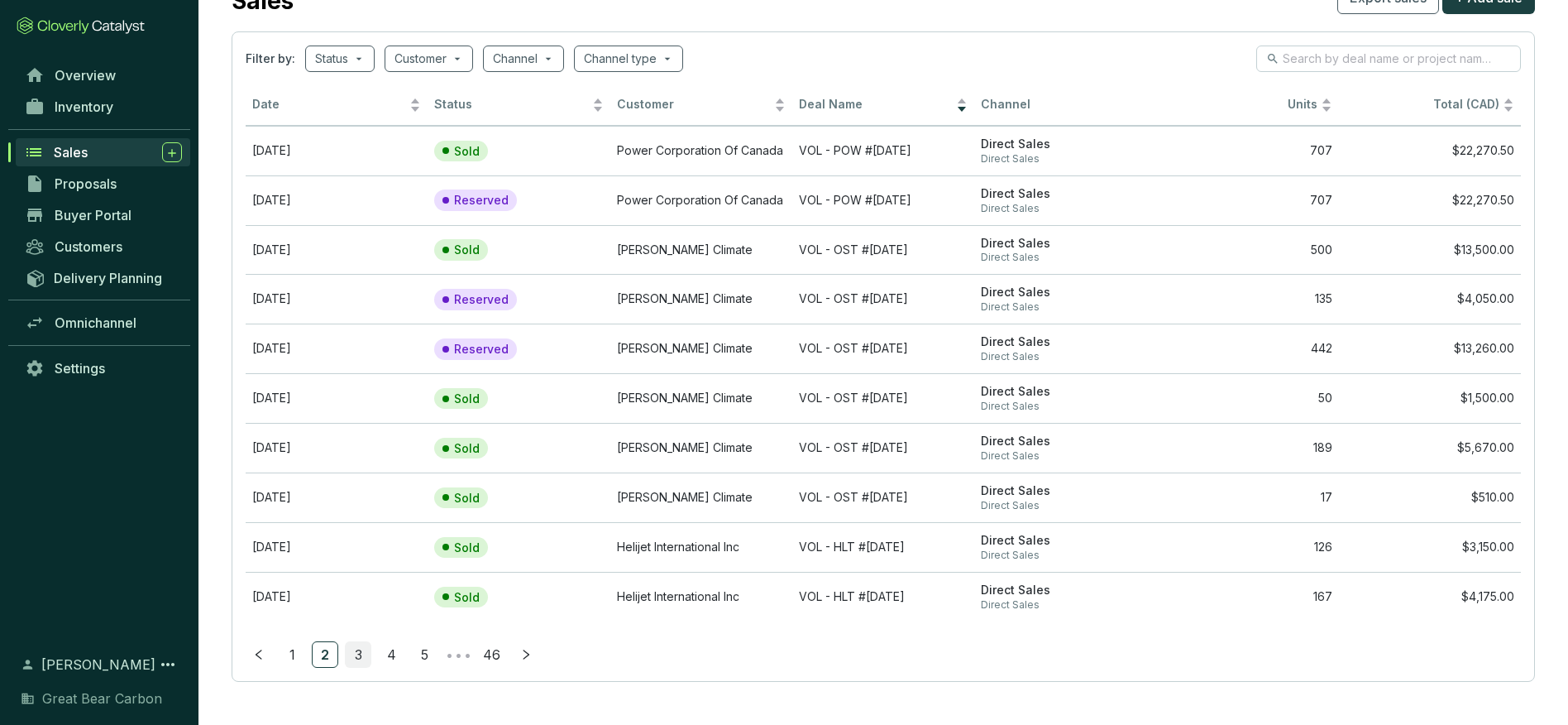
click at [354, 653] on link "3" at bounding box center [357, 654] width 25 height 25
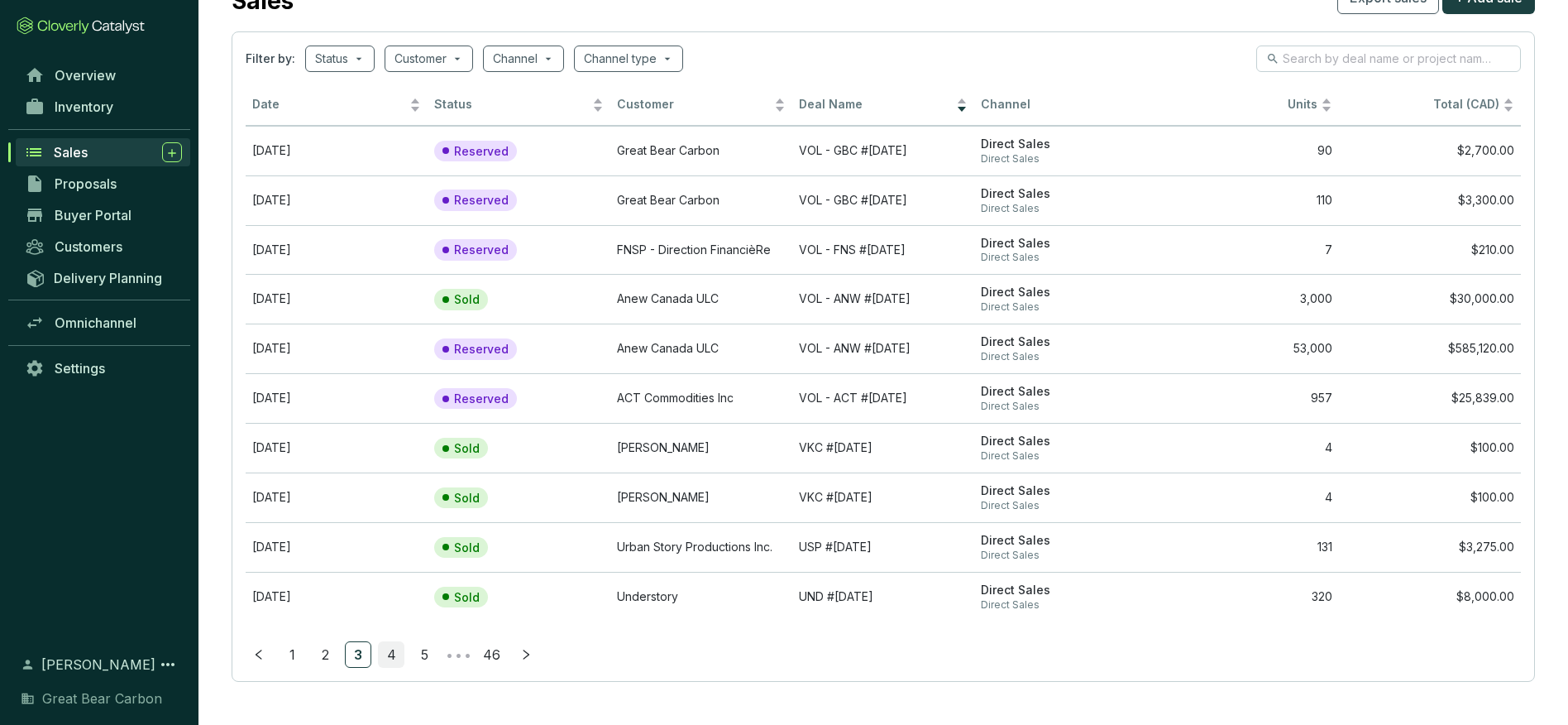
click at [387, 652] on link "4" at bounding box center [390, 654] width 25 height 25
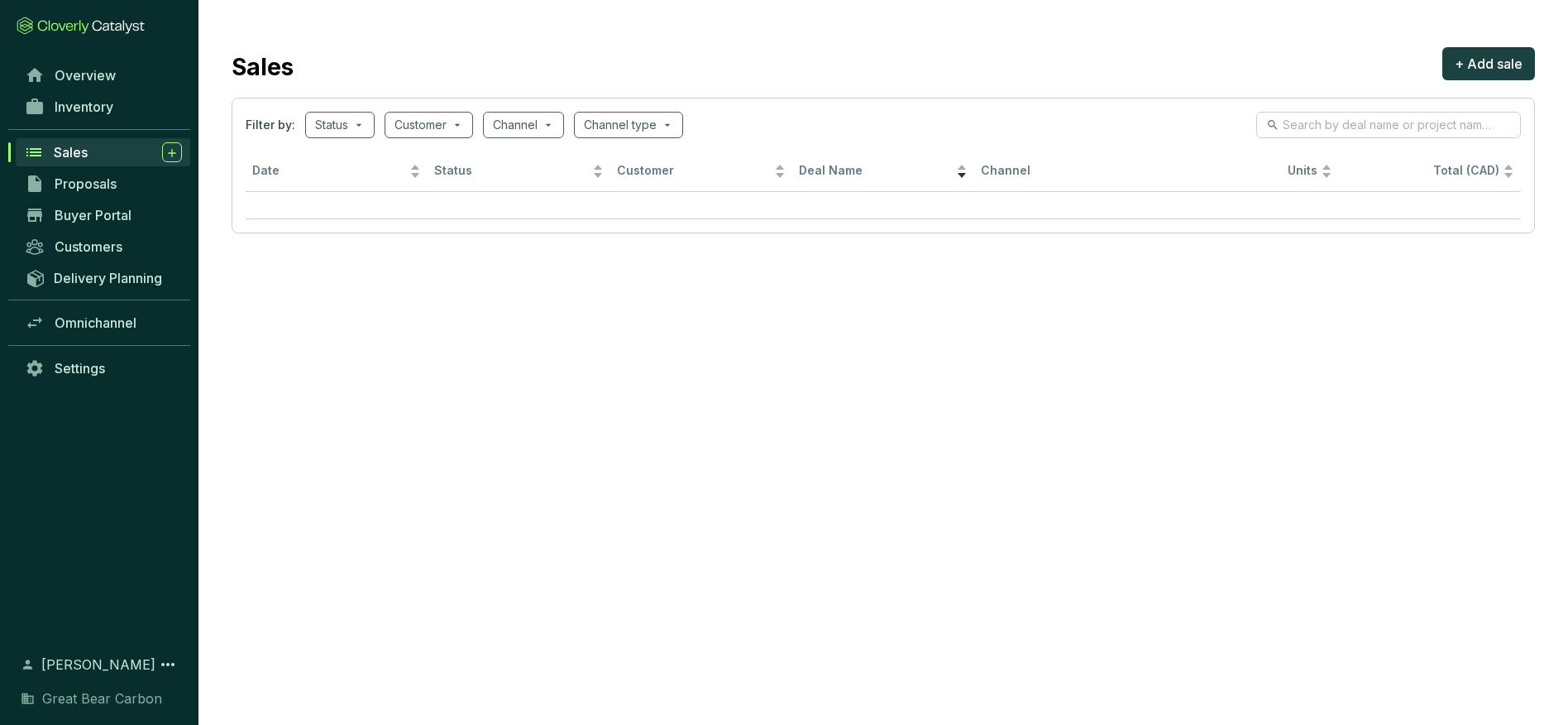
scroll to position [0, 0]
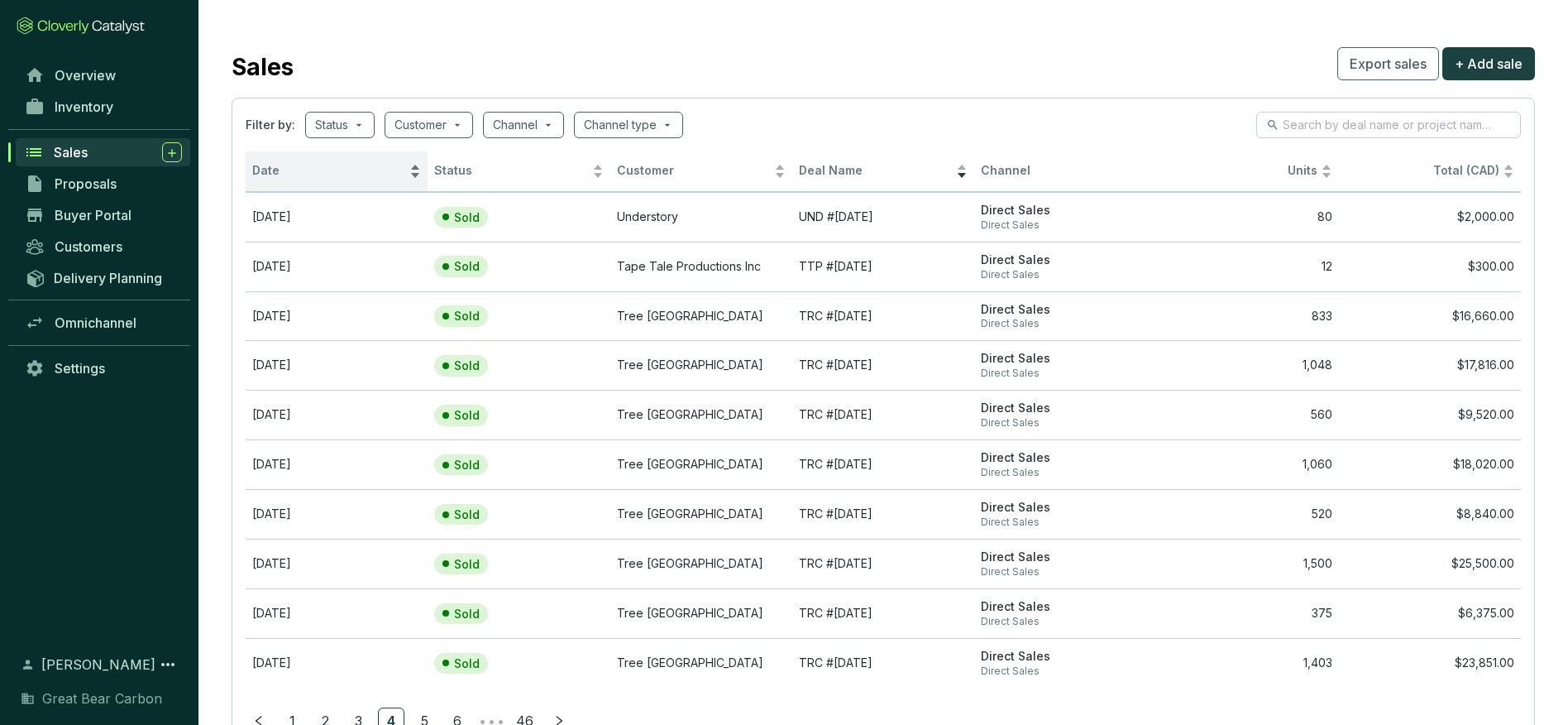
click at [305, 177] on span "Date" at bounding box center [328, 170] width 154 height 15
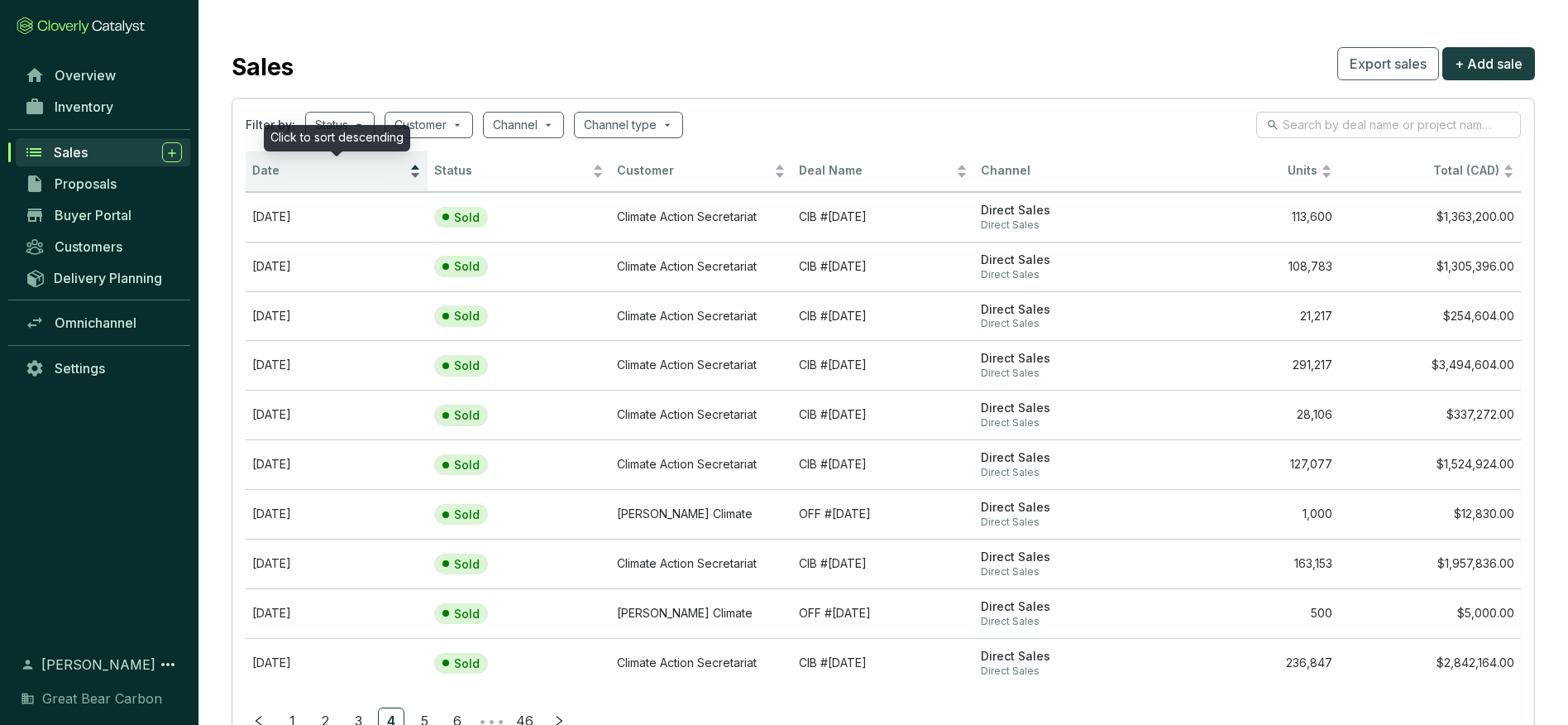
click at [294, 181] on div "Date" at bounding box center [337, 171] width 169 height 20
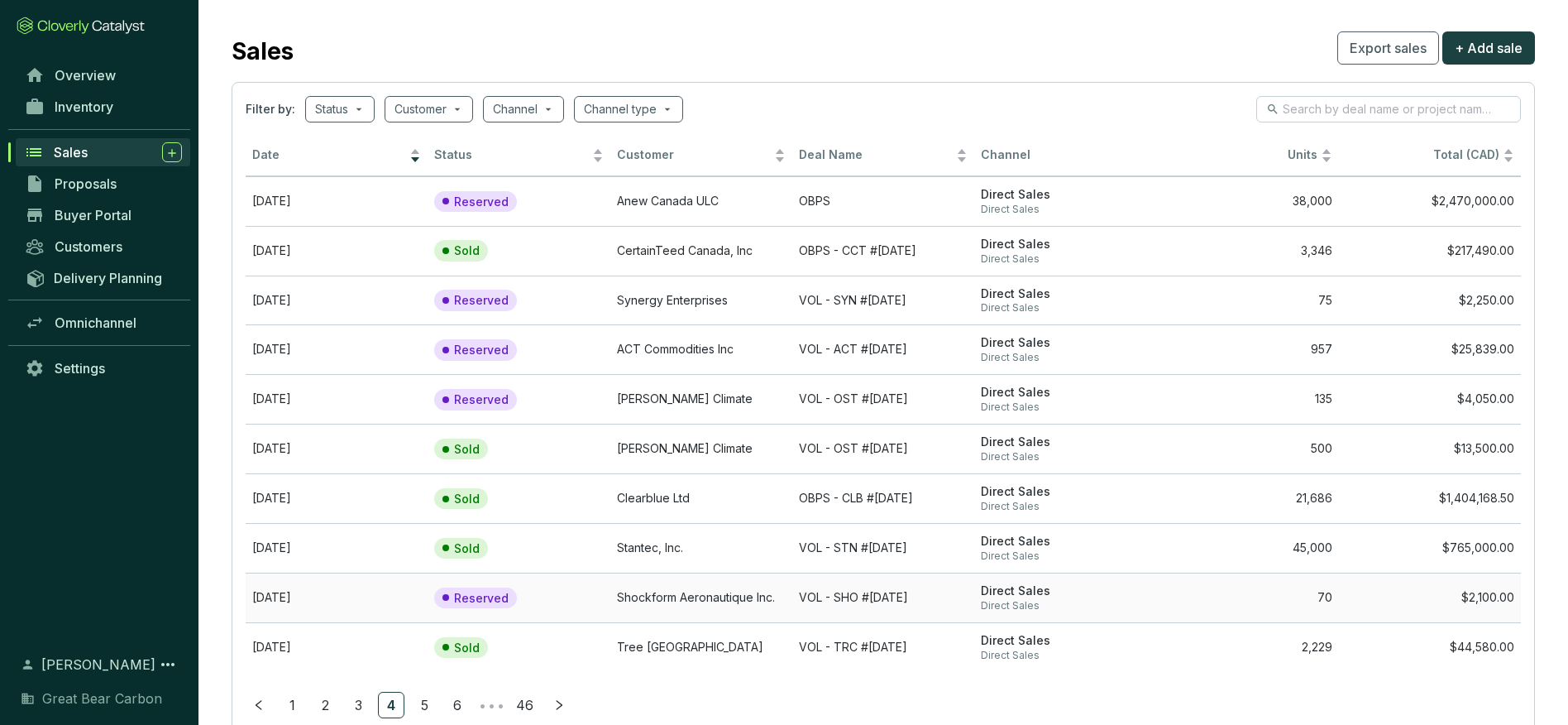
scroll to position [35, 0]
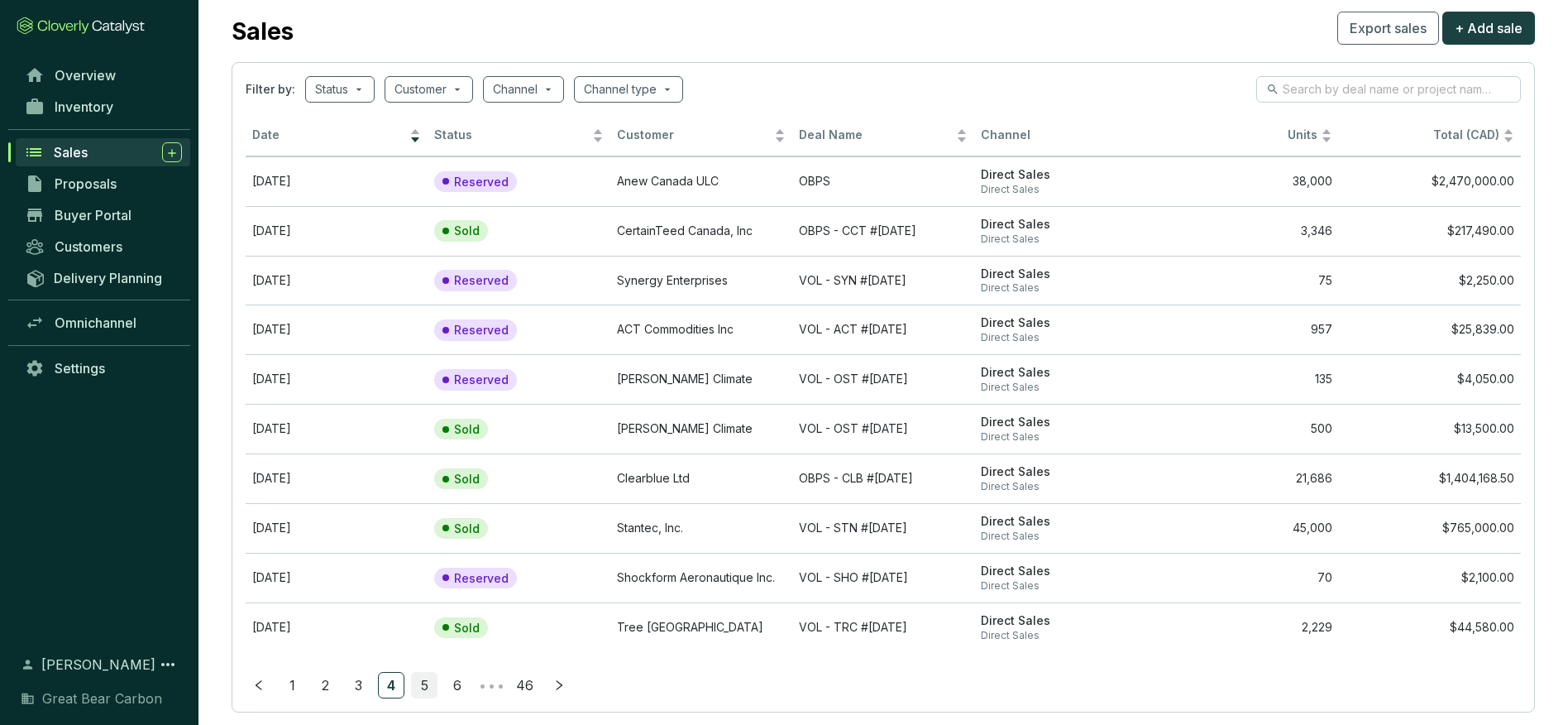
click at [427, 685] on link "5" at bounding box center [424, 684] width 25 height 25
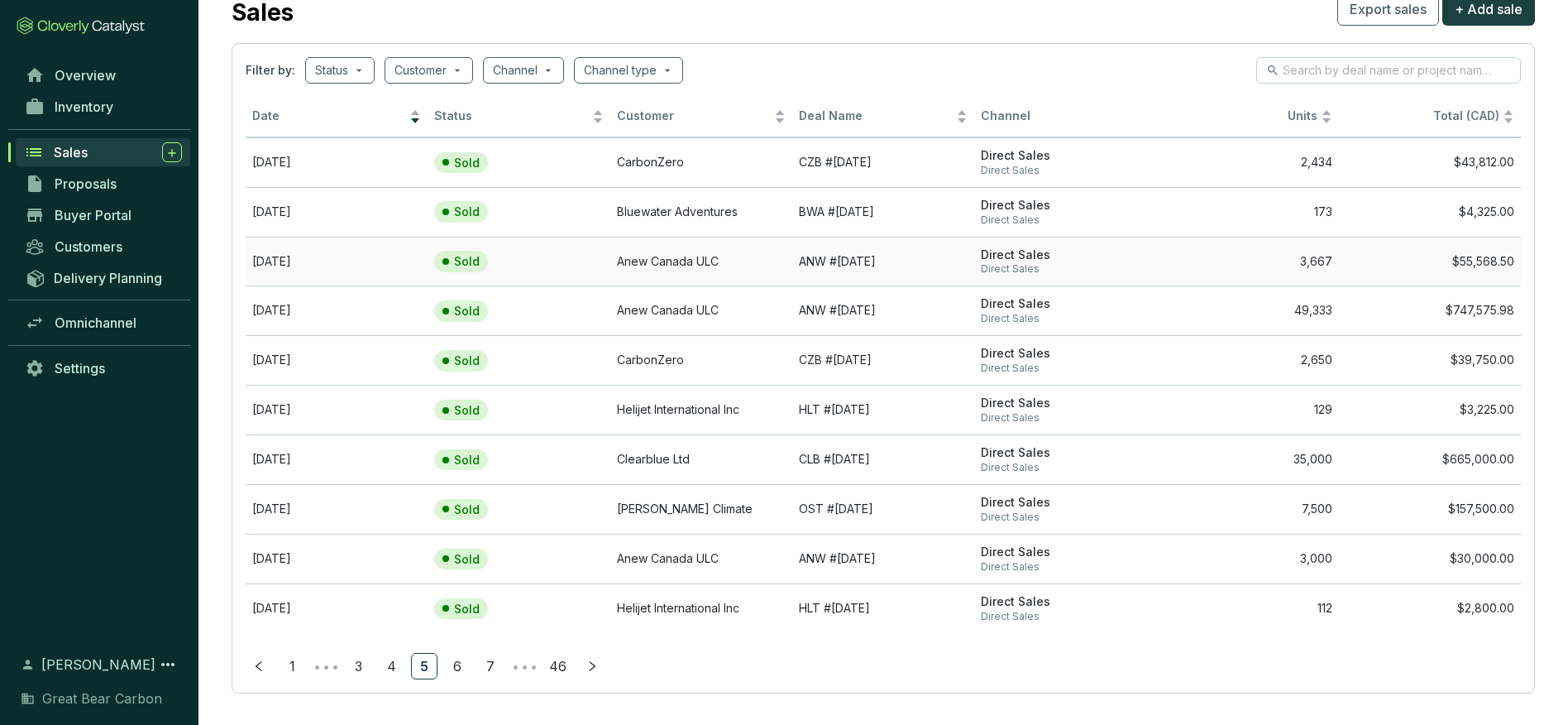
scroll to position [66, 0]
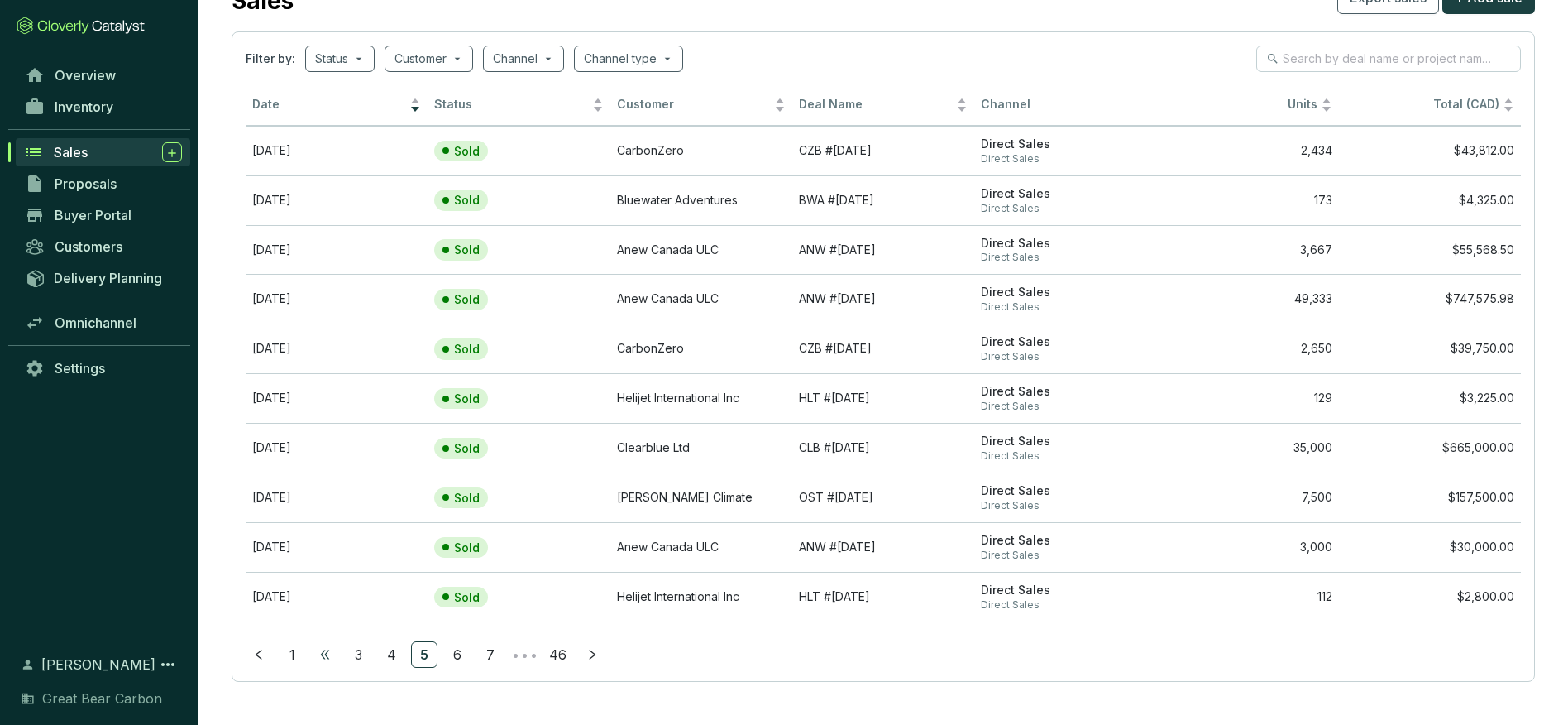
click at [320, 650] on span "•••" at bounding box center [325, 654] width 26 height 26
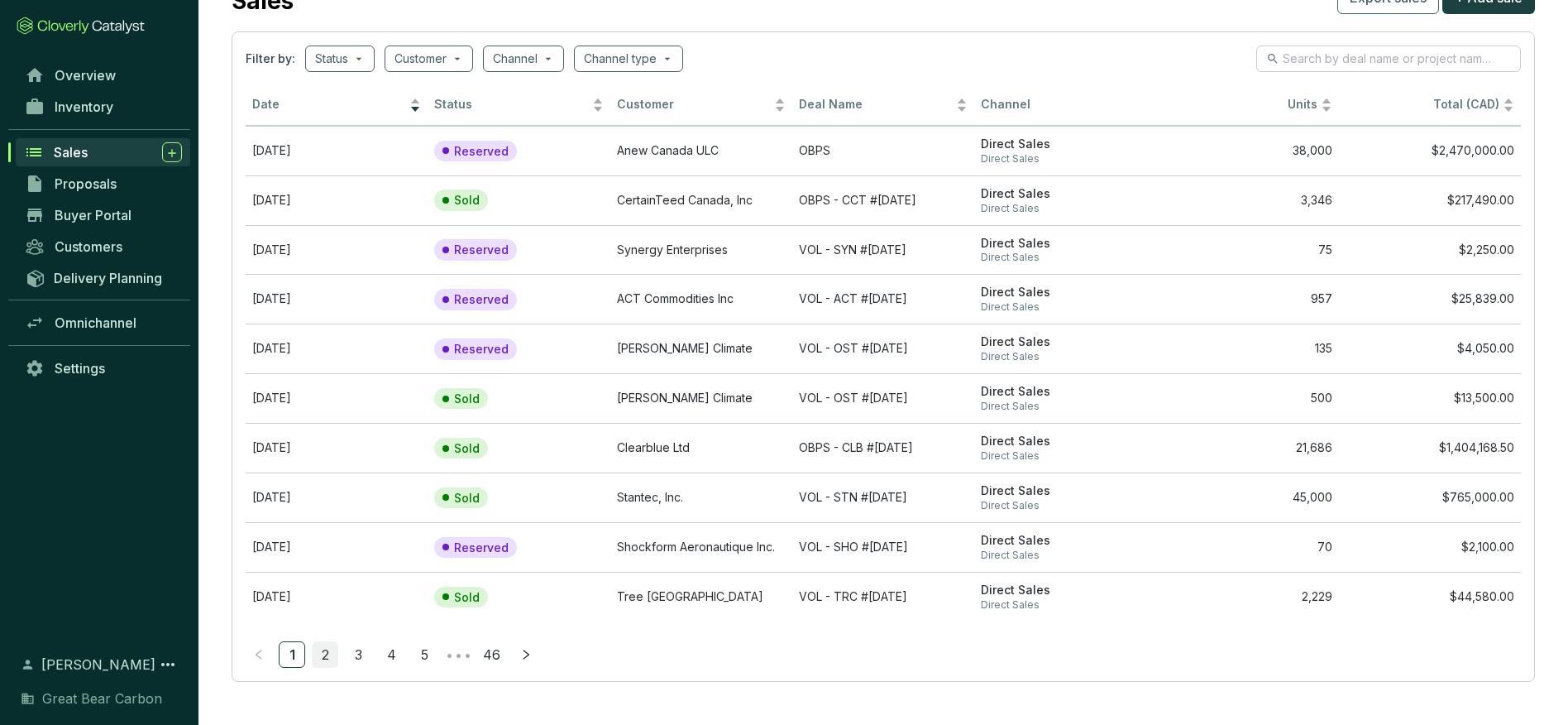
click at [327, 655] on link "2" at bounding box center [325, 654] width 25 height 25
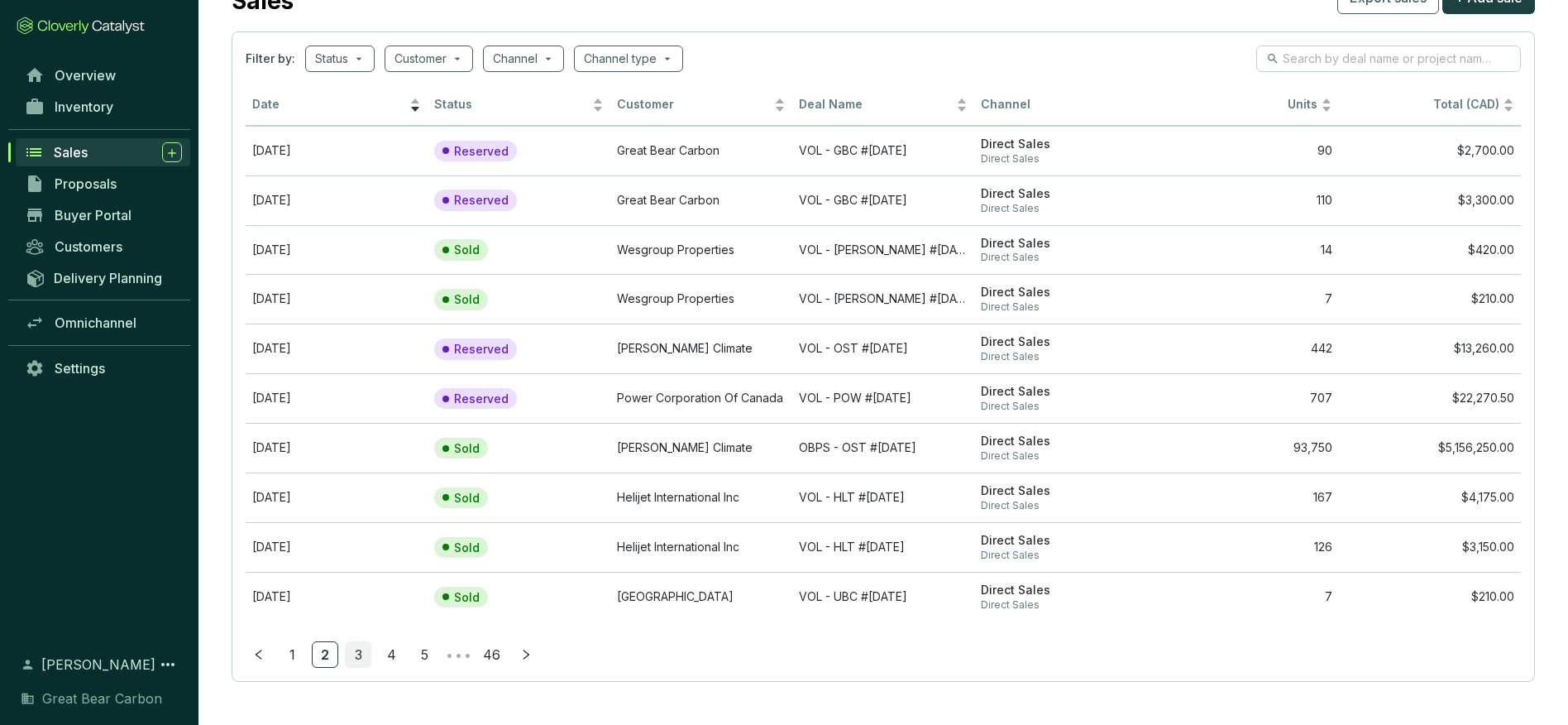
click at [357, 656] on link "3" at bounding box center [357, 654] width 25 height 25
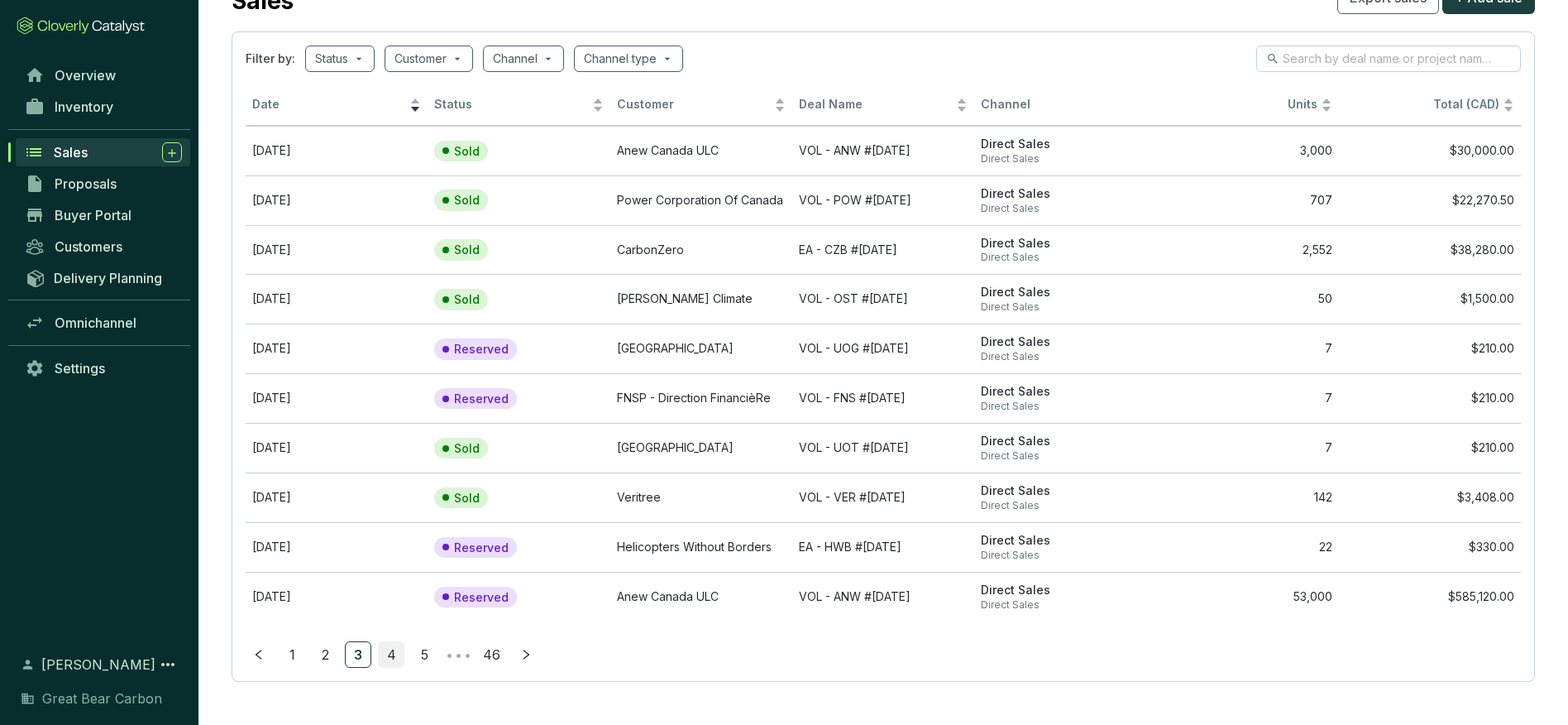
click at [389, 657] on link "4" at bounding box center [390, 654] width 25 height 25
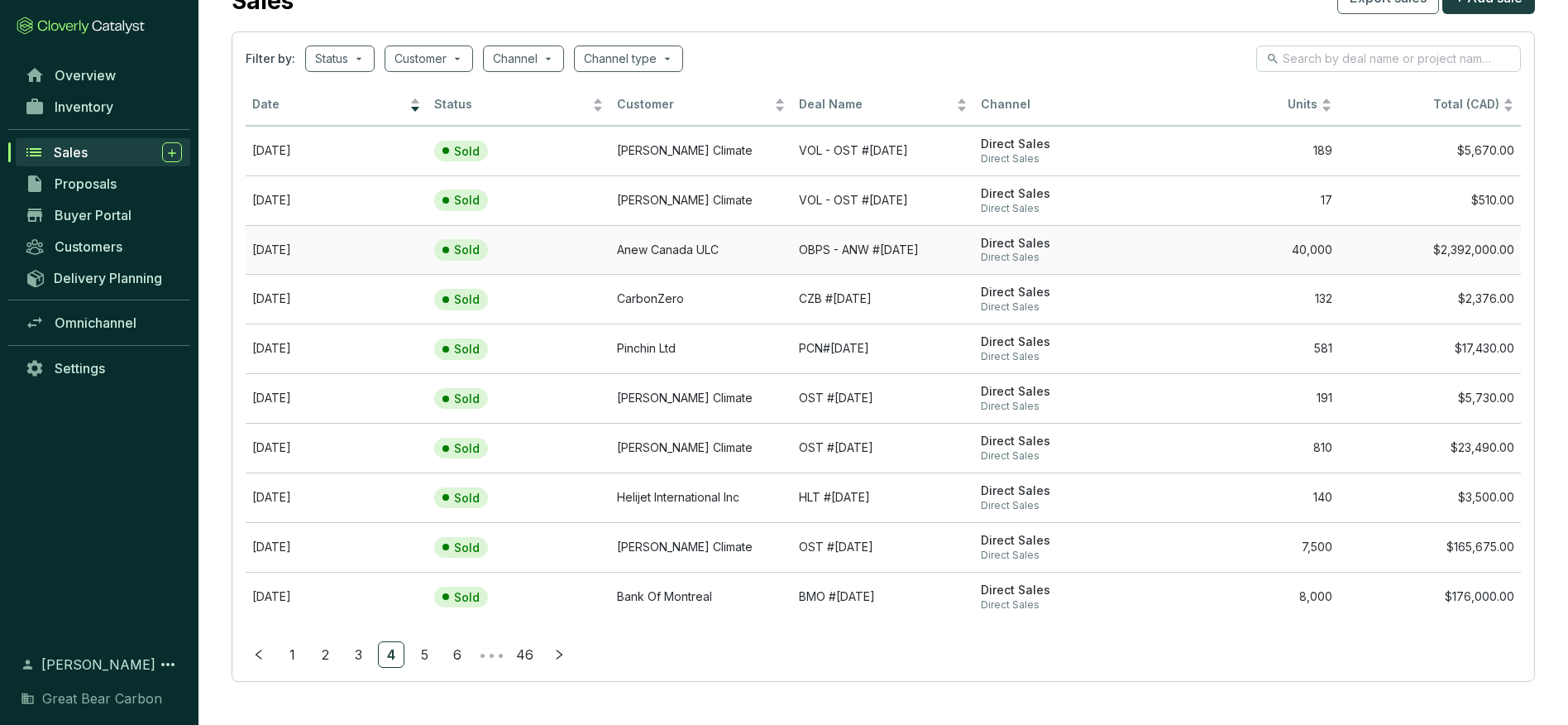
scroll to position [0, 0]
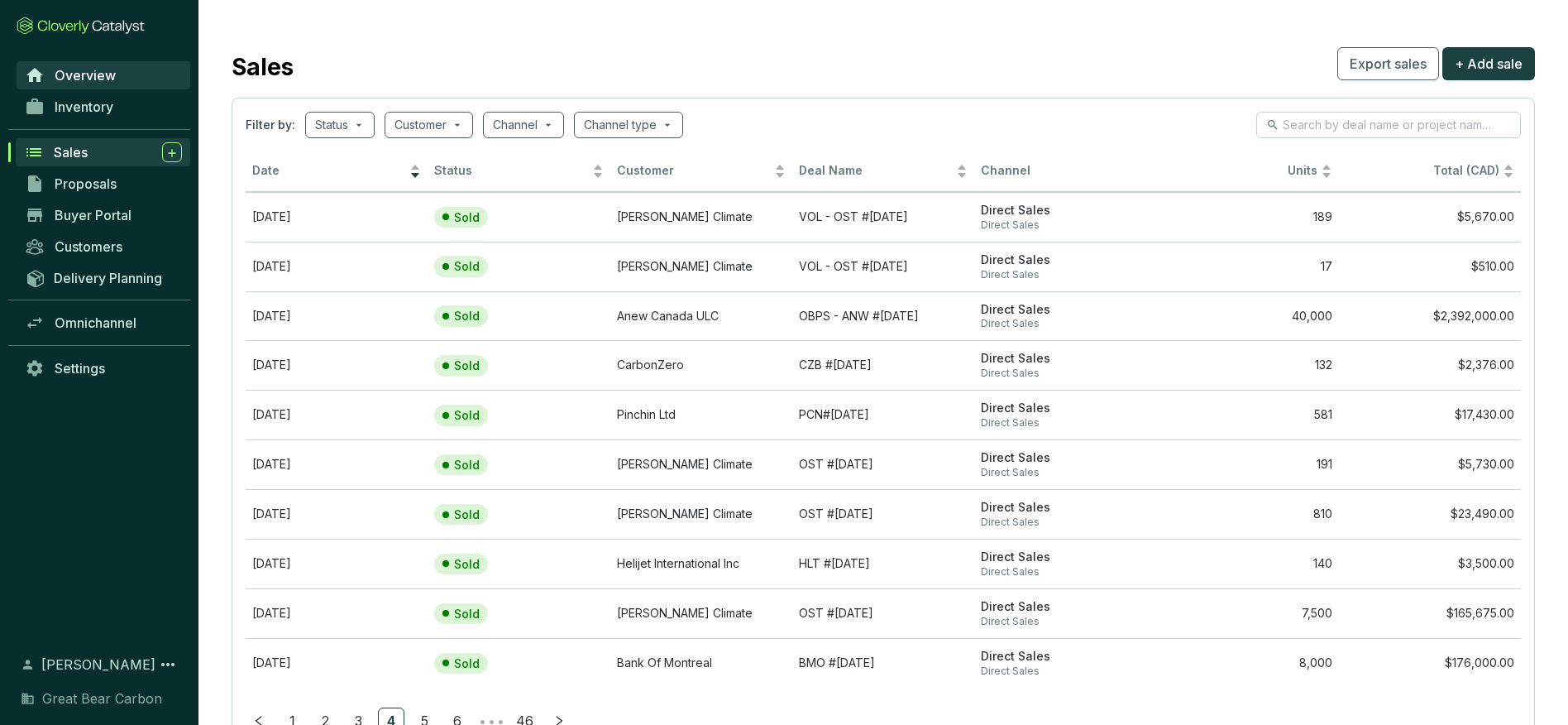
click at [111, 84] on link "Overview" at bounding box center [103, 75] width 174 height 28
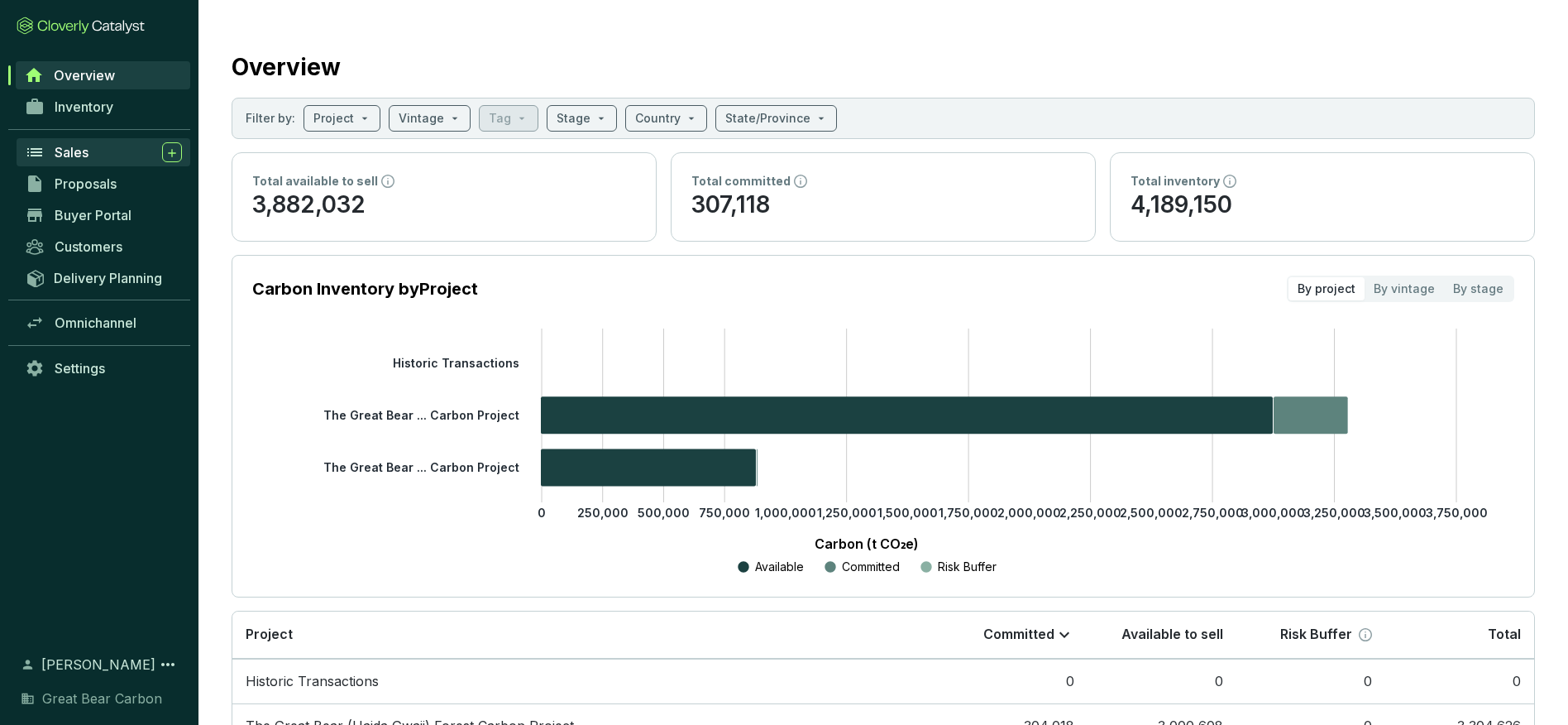
click at [93, 154] on div "Sales" at bounding box center [118, 152] width 127 height 20
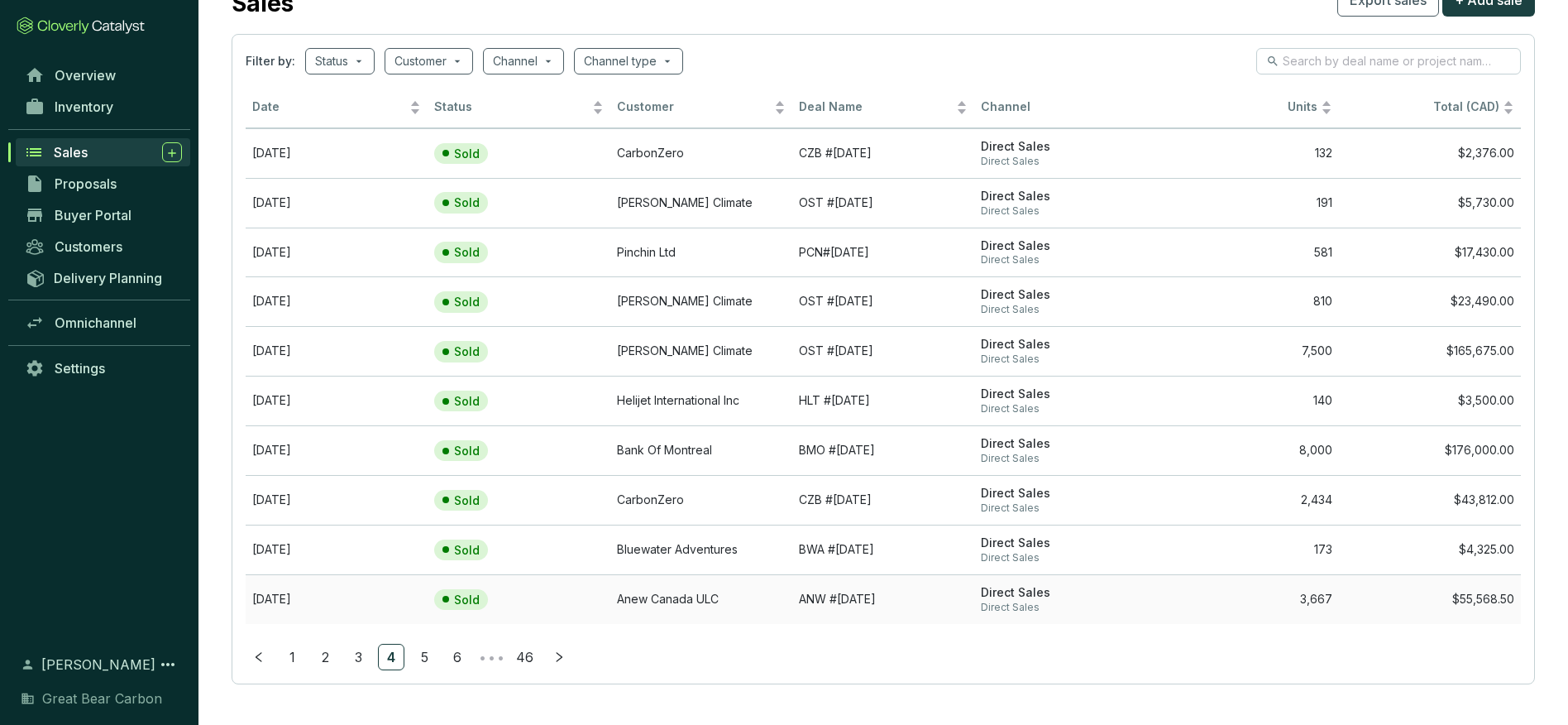
scroll to position [66, 0]
click at [286, 656] on link "1" at bounding box center [291, 654] width 25 height 25
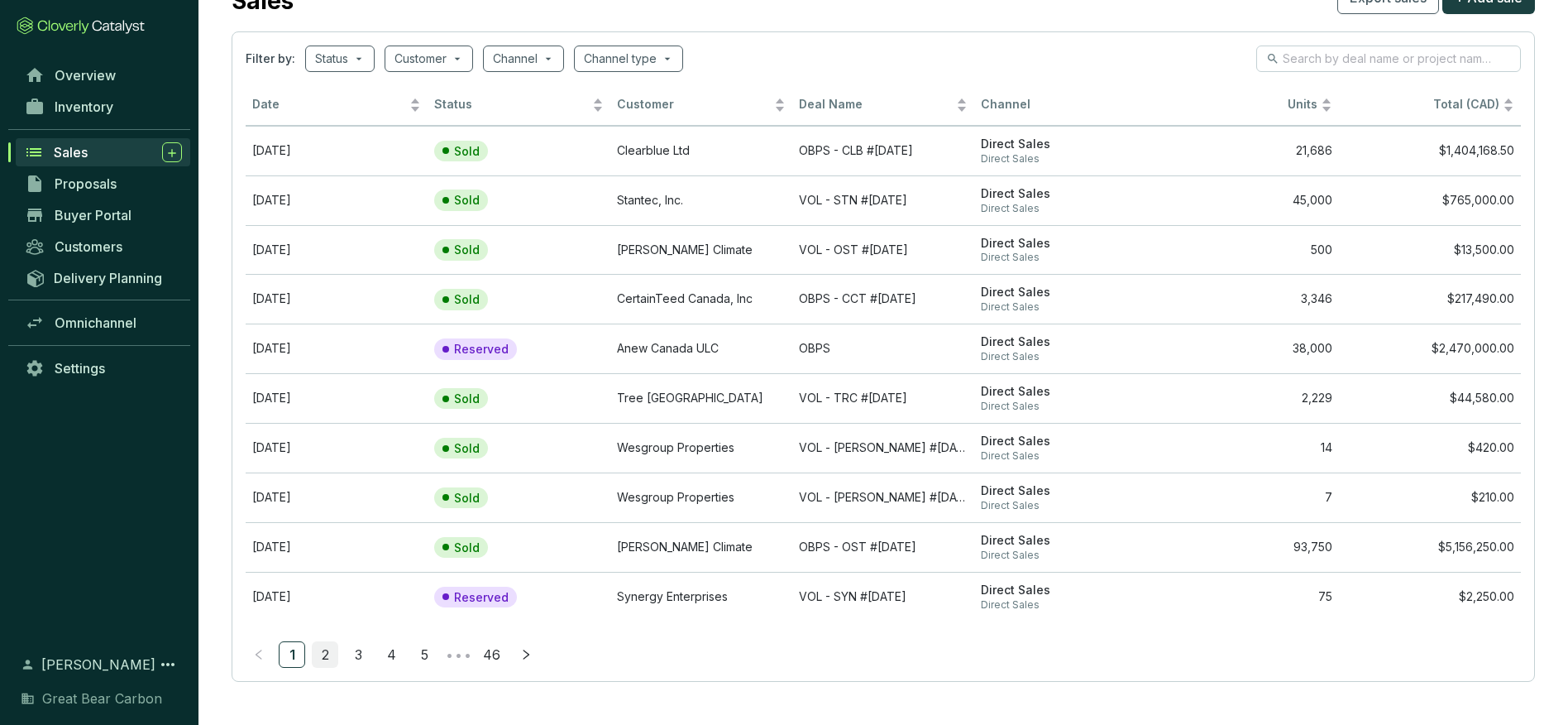
click at [327, 653] on link "2" at bounding box center [325, 654] width 25 height 25
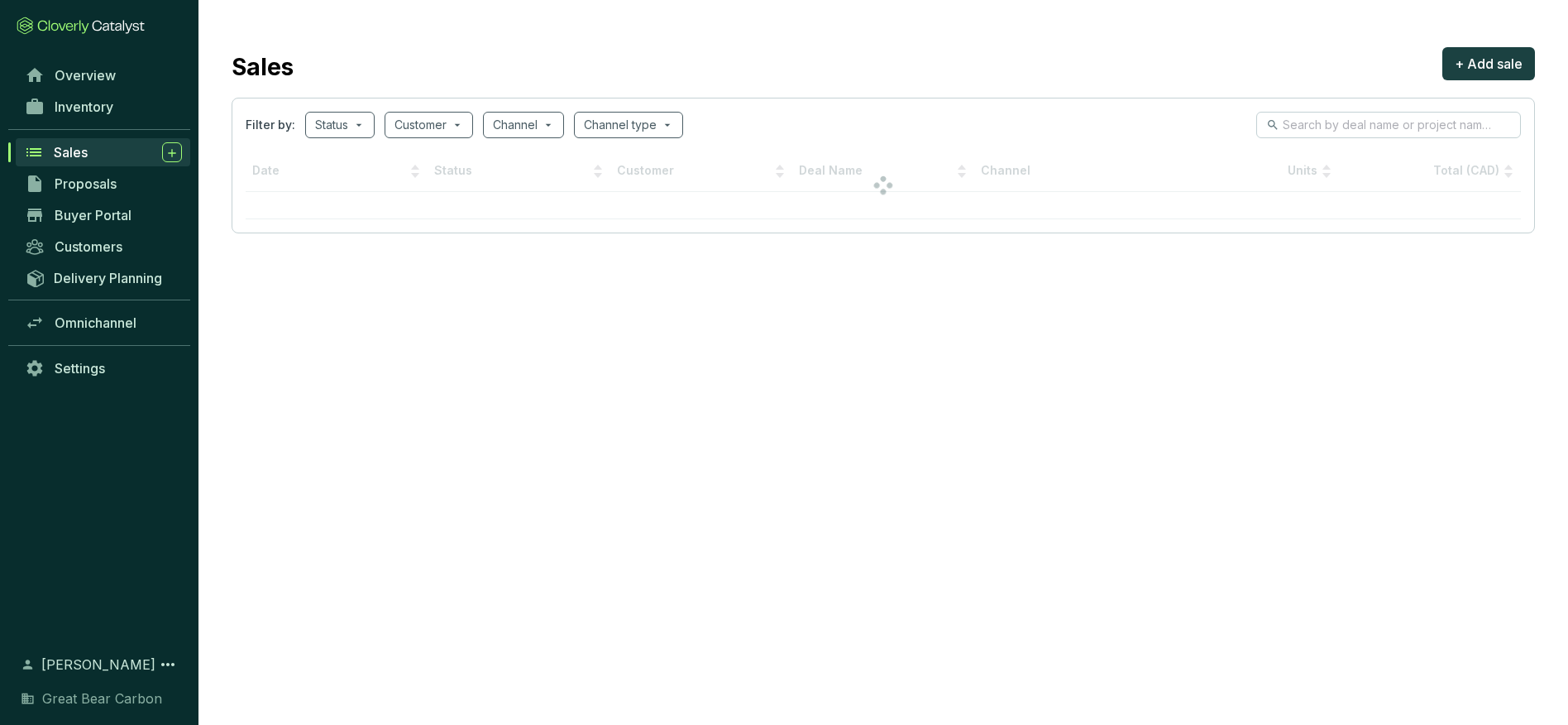
scroll to position [0, 0]
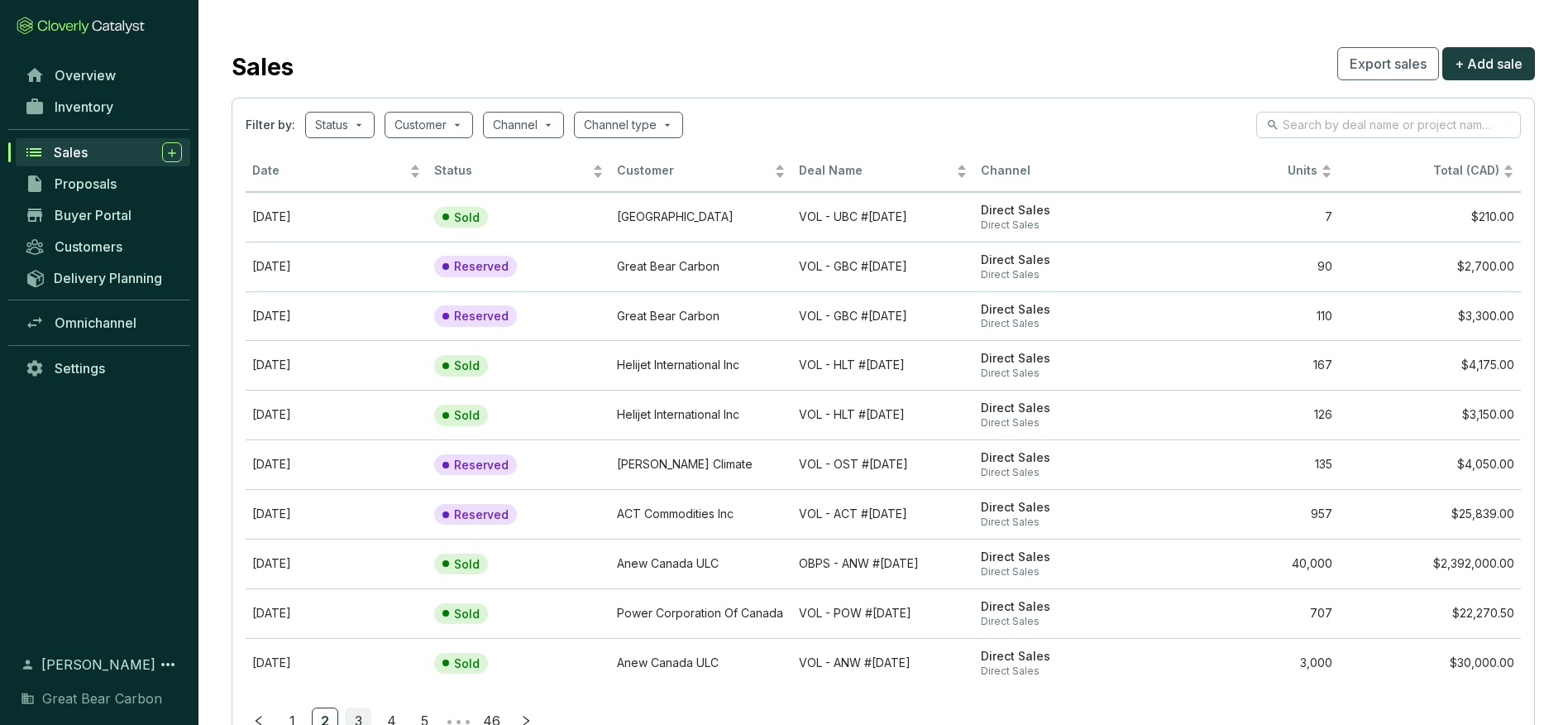
click at [362, 715] on link "3" at bounding box center [357, 720] width 25 height 25
